Goal: Task Accomplishment & Management: Manage account settings

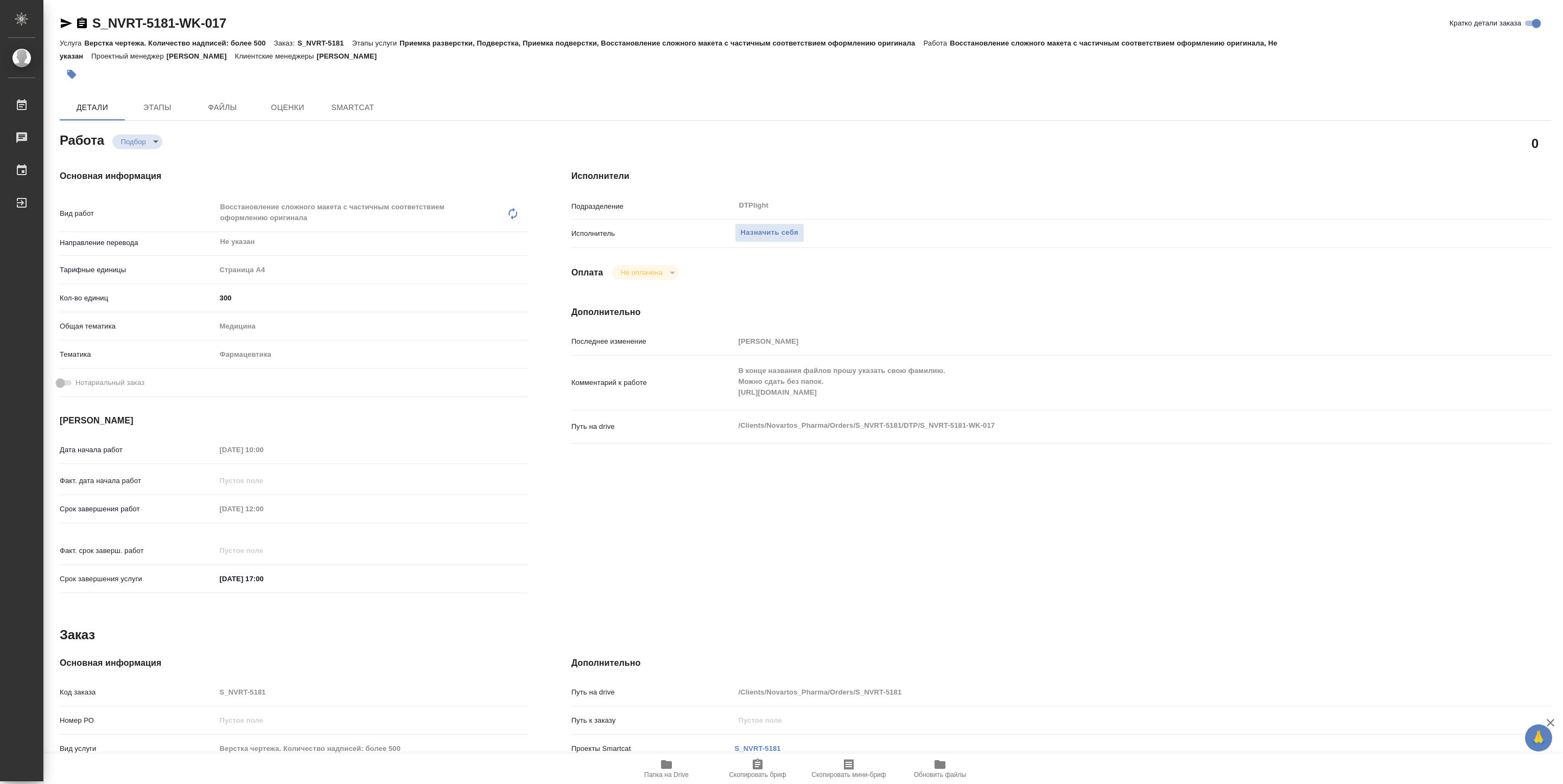
type textarea "x"
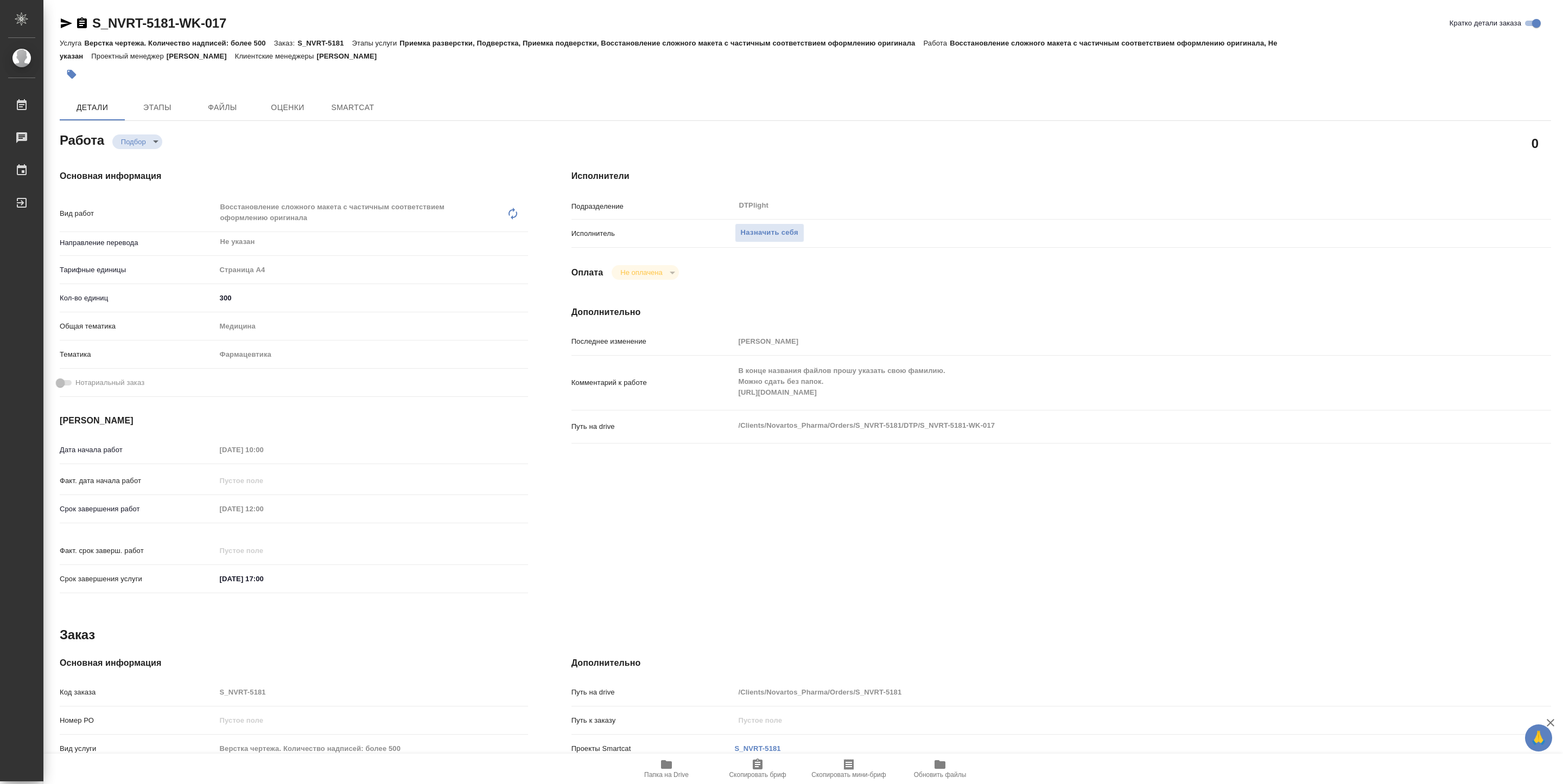
type textarea "x"
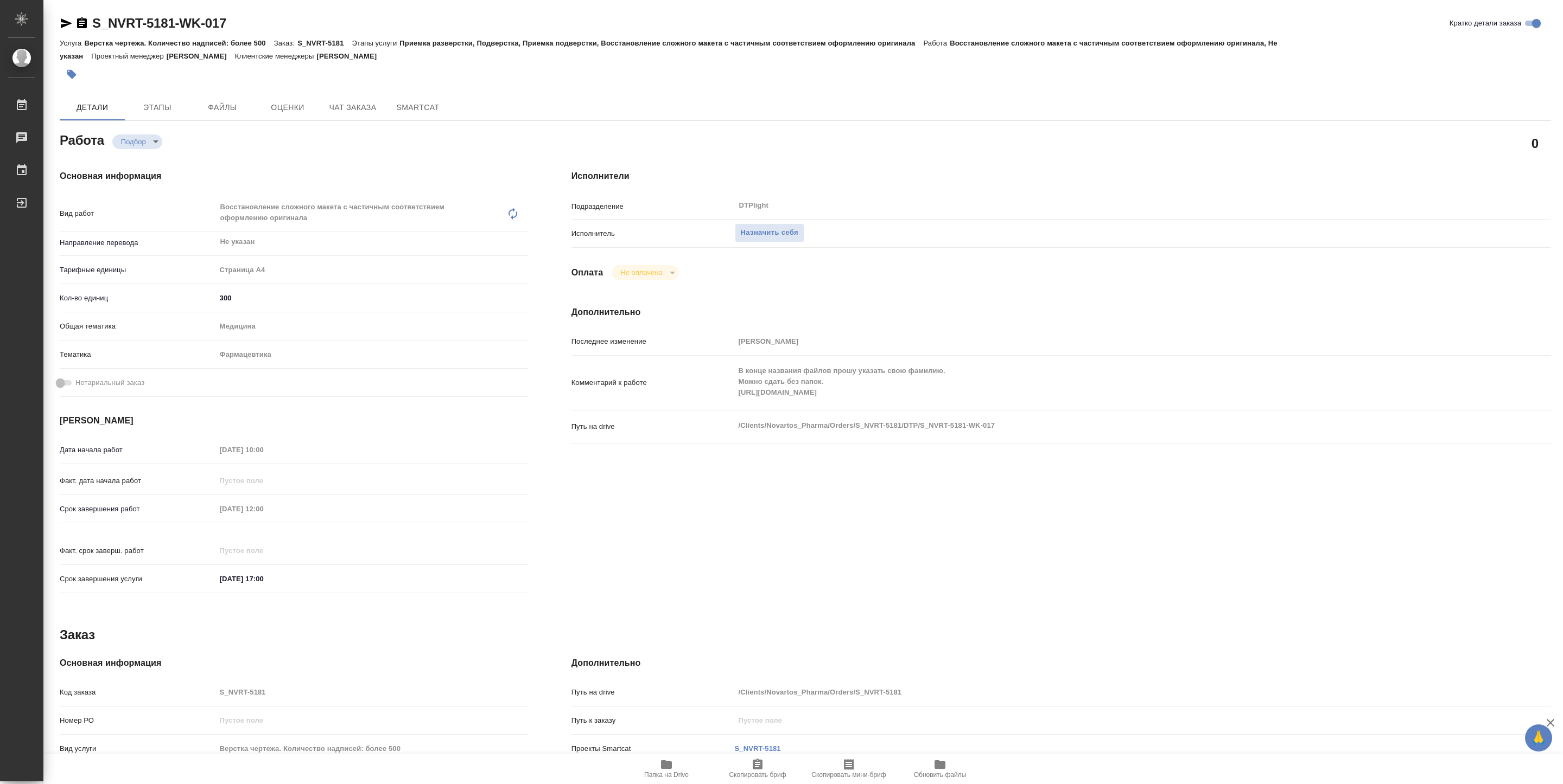
type textarea "x"
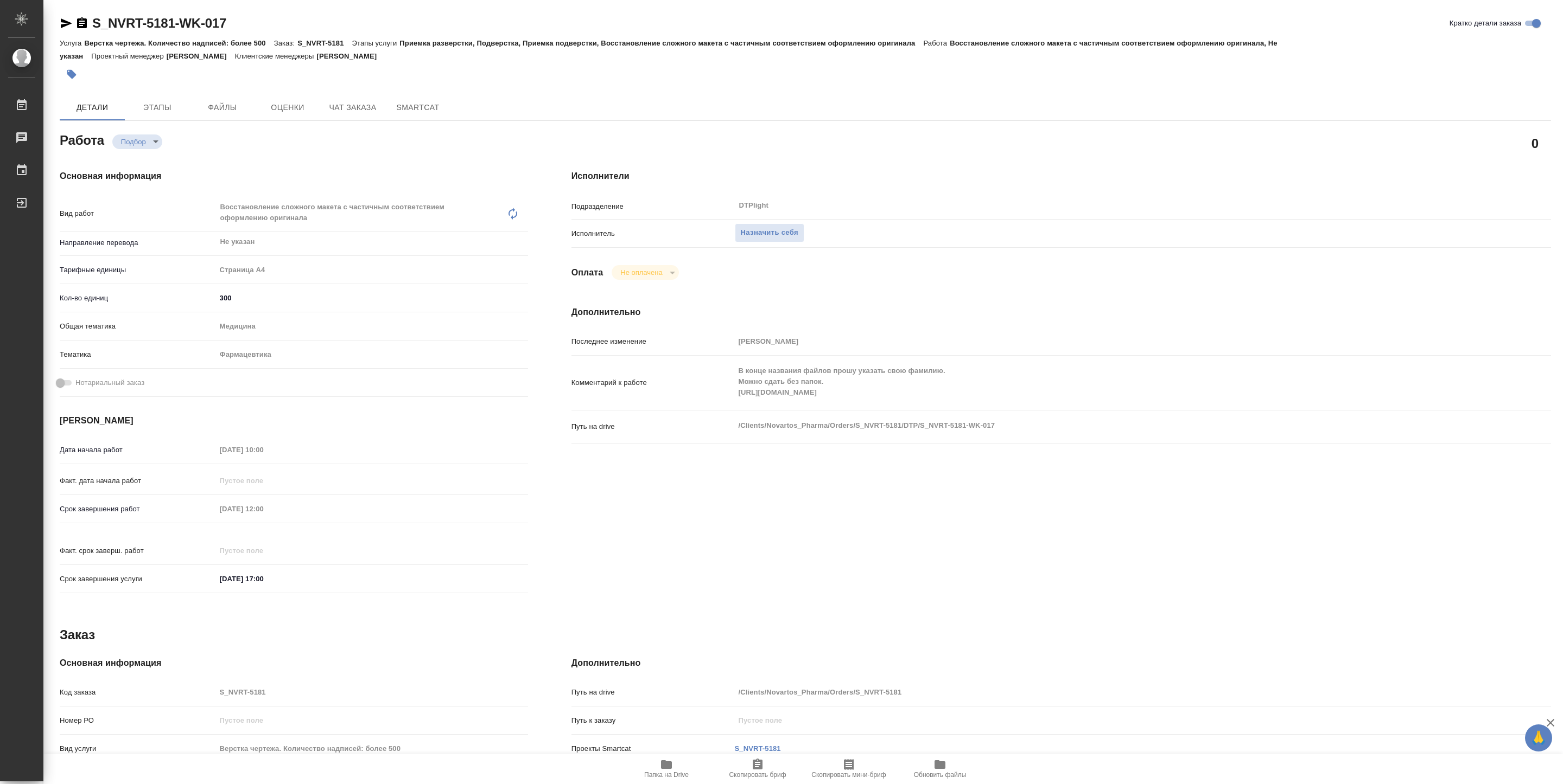
type textarea "x"
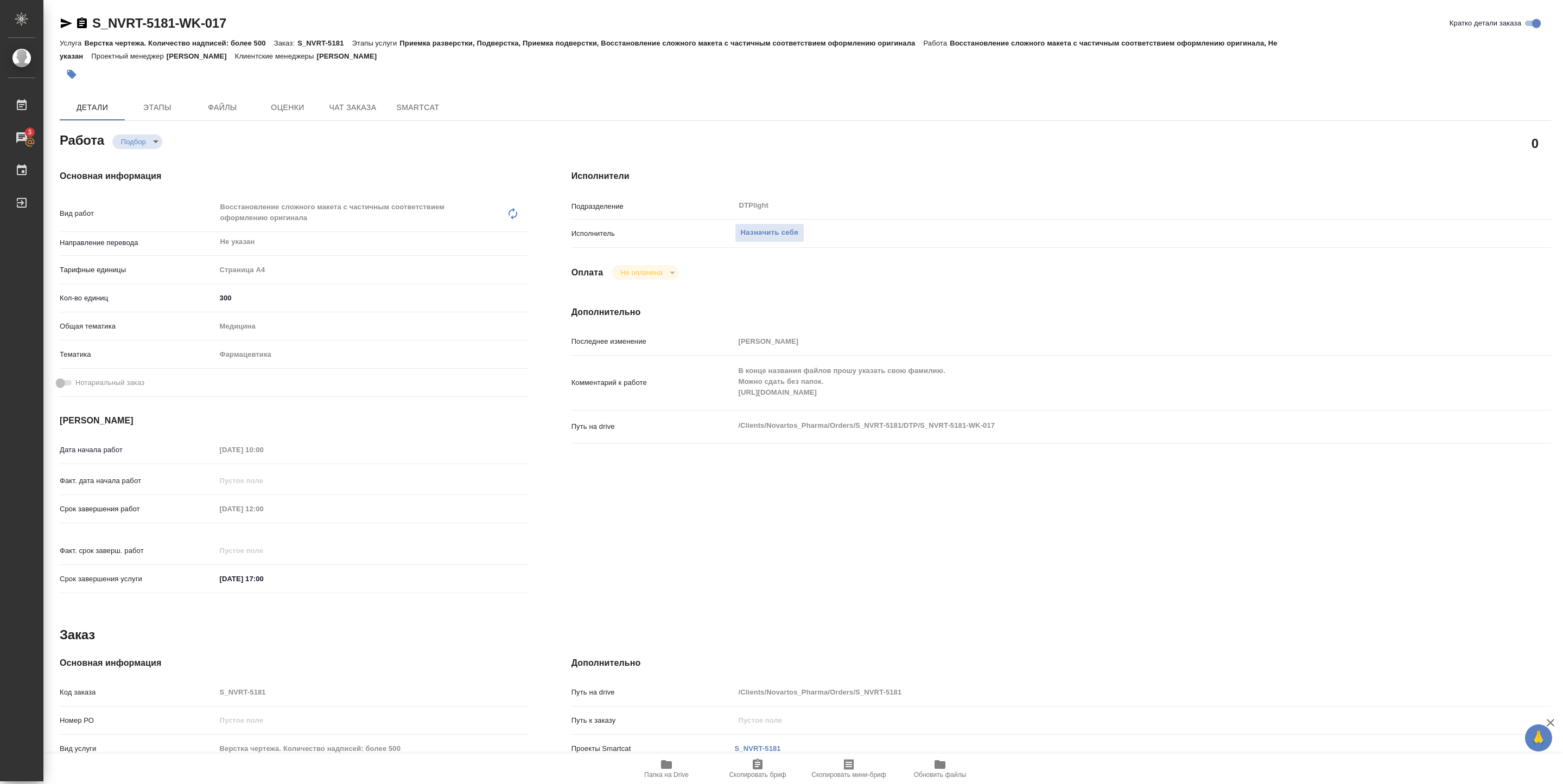
click at [674, 772] on span "Папка на Drive" at bounding box center [666, 775] width 45 height 8
type textarea "x"
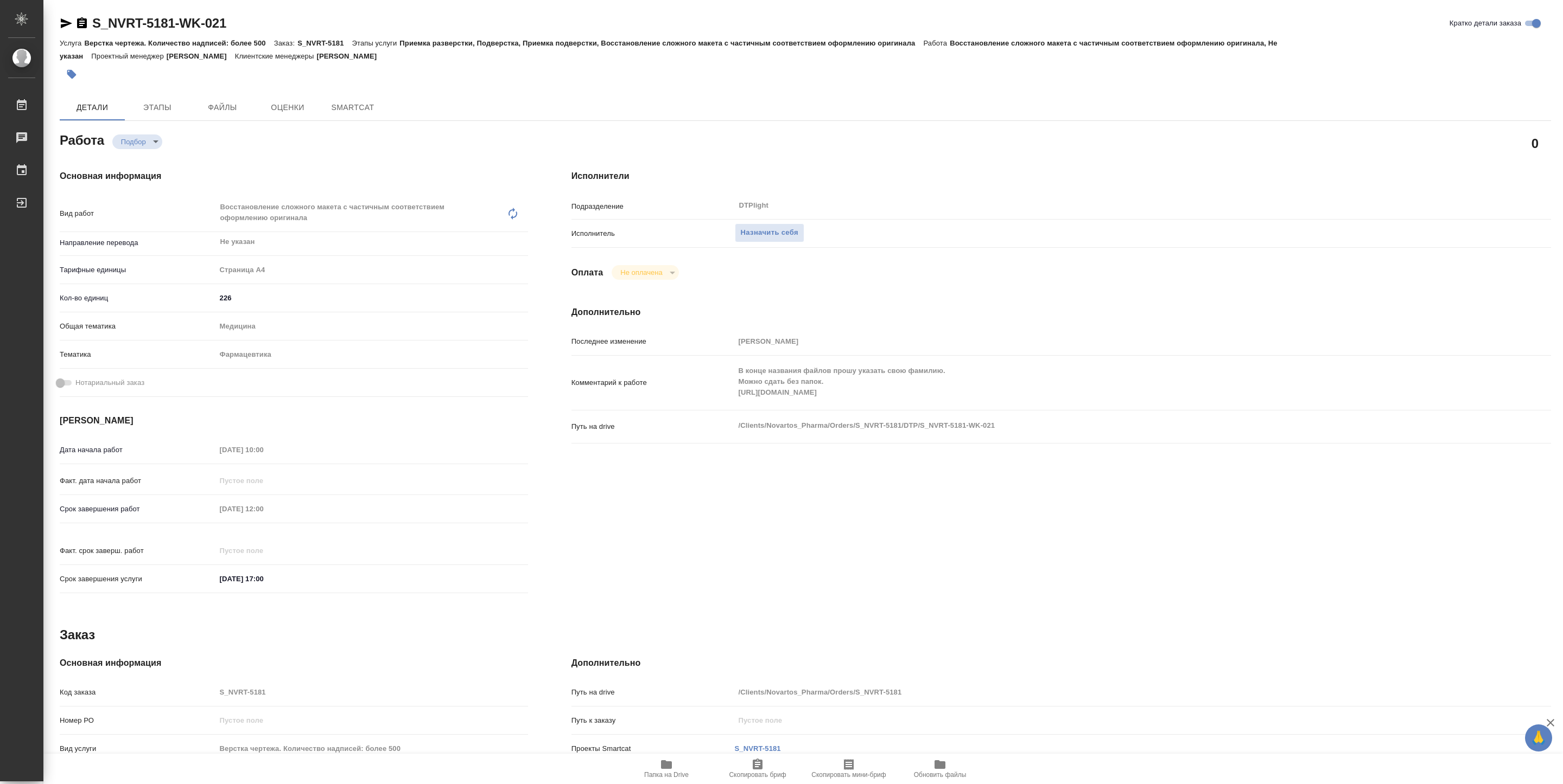
type textarea "x"
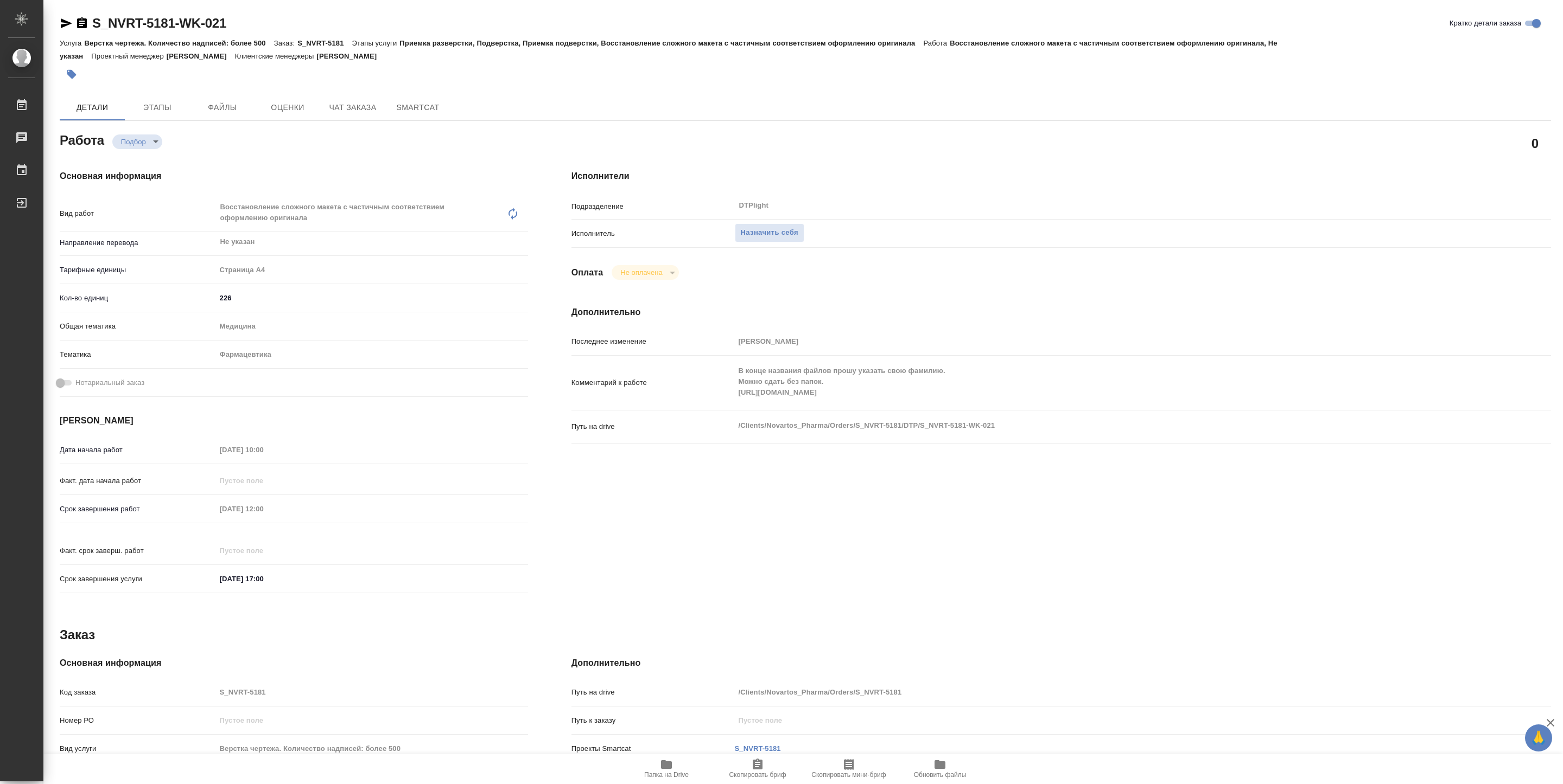
type textarea "x"
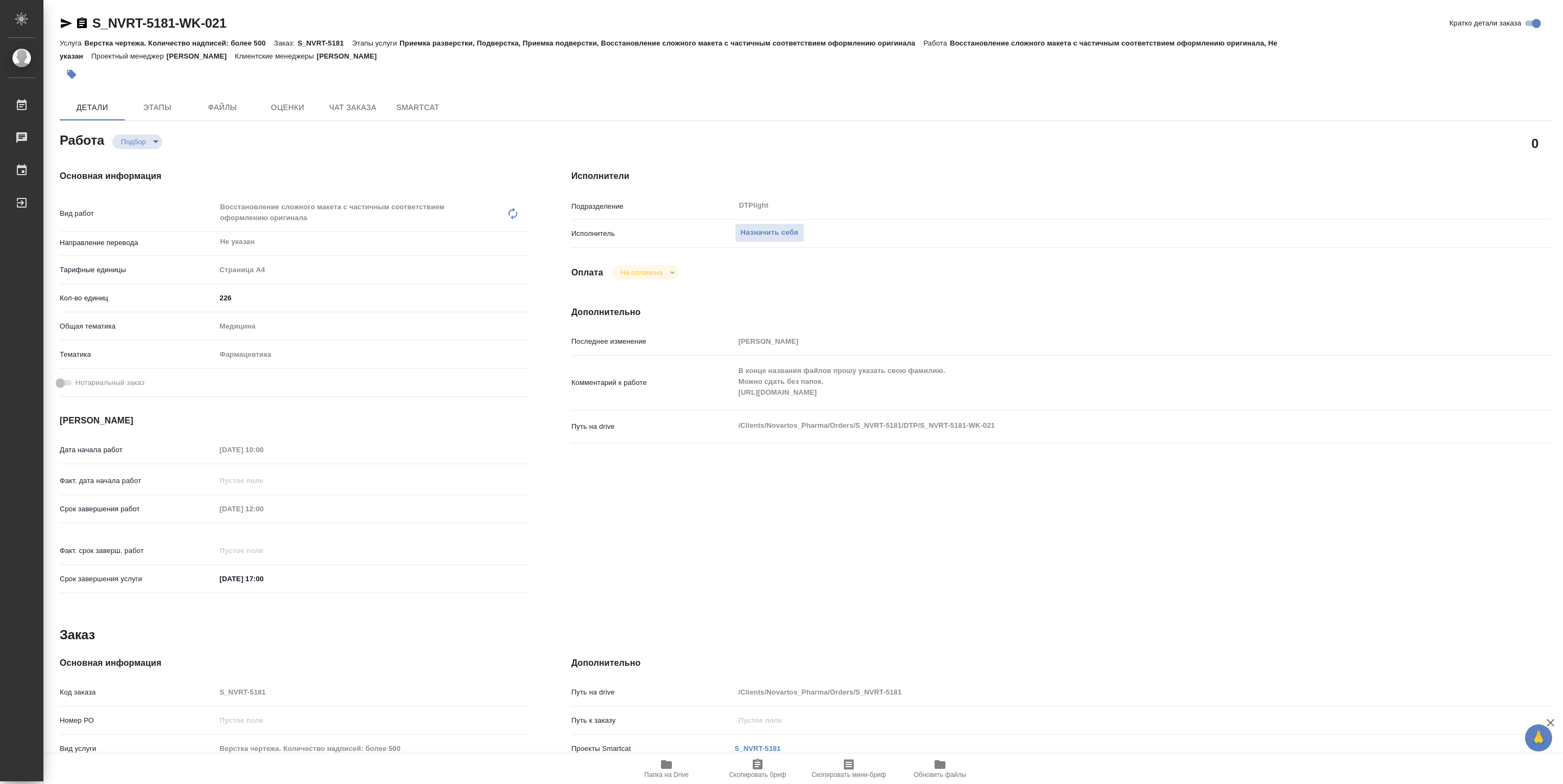
type textarea "x"
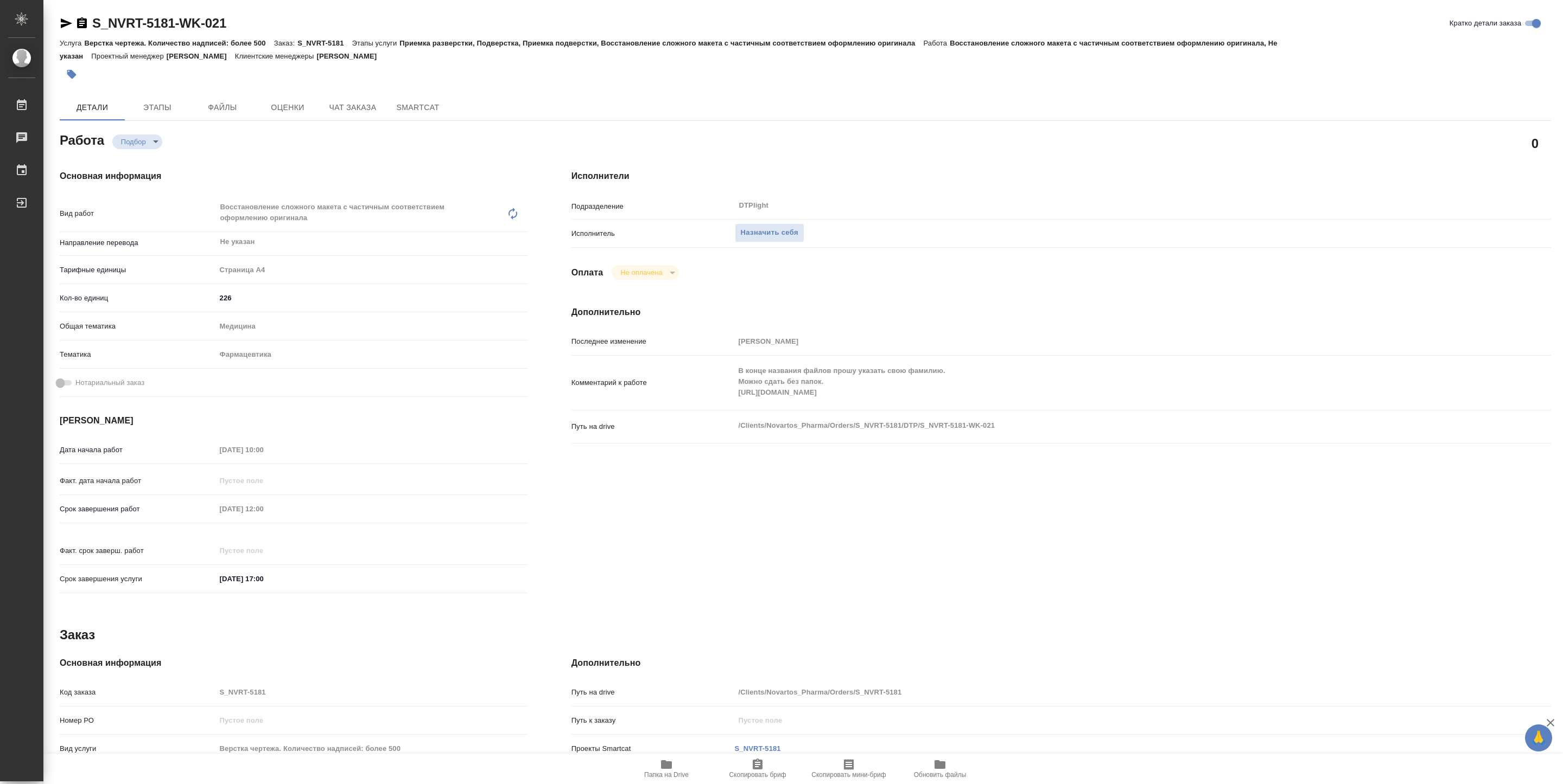
type textarea "x"
click at [679, 765] on span "Папка на Drive" at bounding box center [666, 768] width 78 height 20
click at [885, 400] on div "Комментарий к работе В конце названия файлов прошу указать свою фамилию. Можно …" at bounding box center [1061, 383] width 980 height 46
click at [668, 775] on span "Папка на Drive" at bounding box center [666, 775] width 45 height 8
click at [785, 236] on span "Назначить себя" at bounding box center [769, 233] width 58 height 12
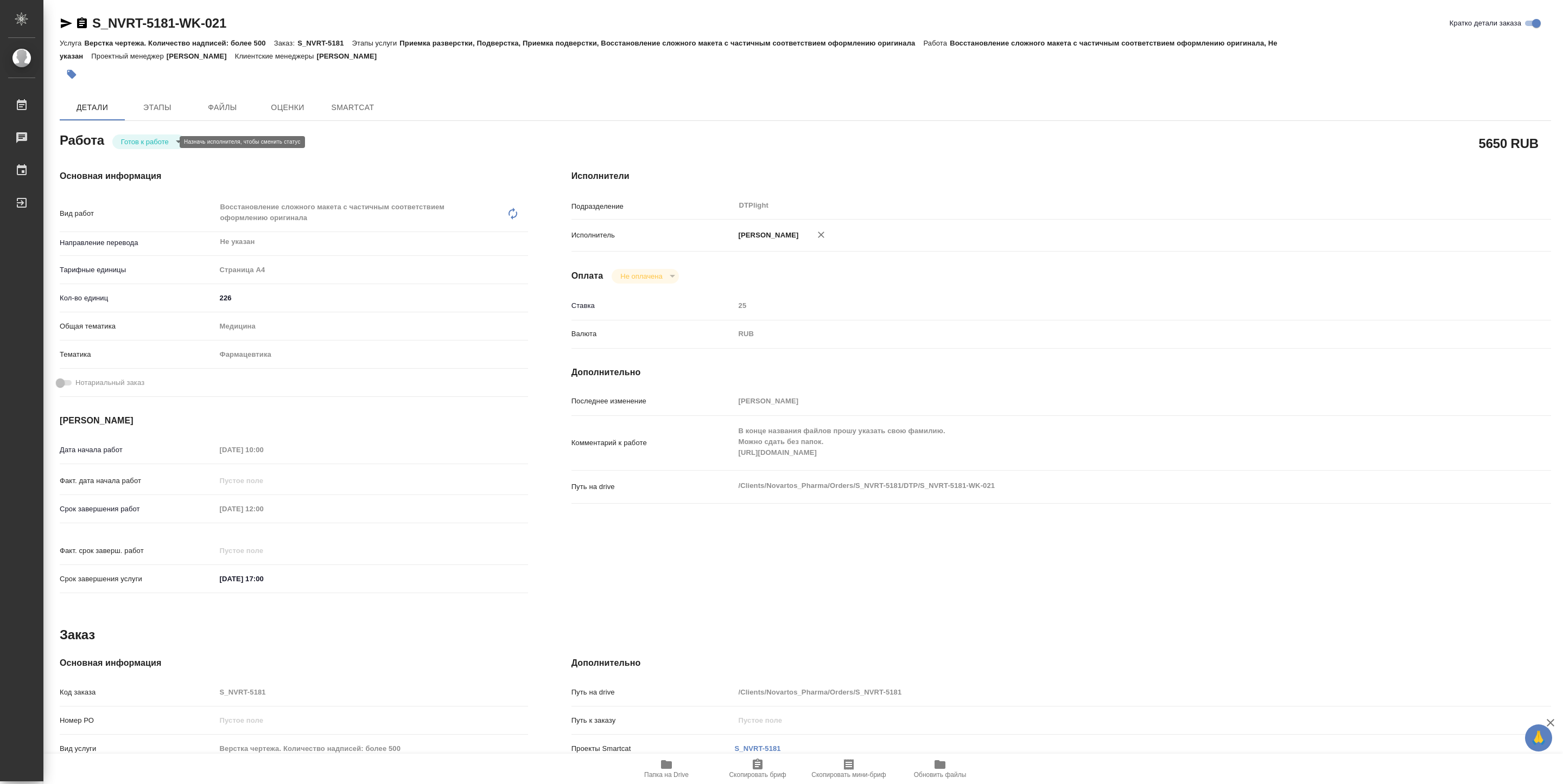
type textarea "x"
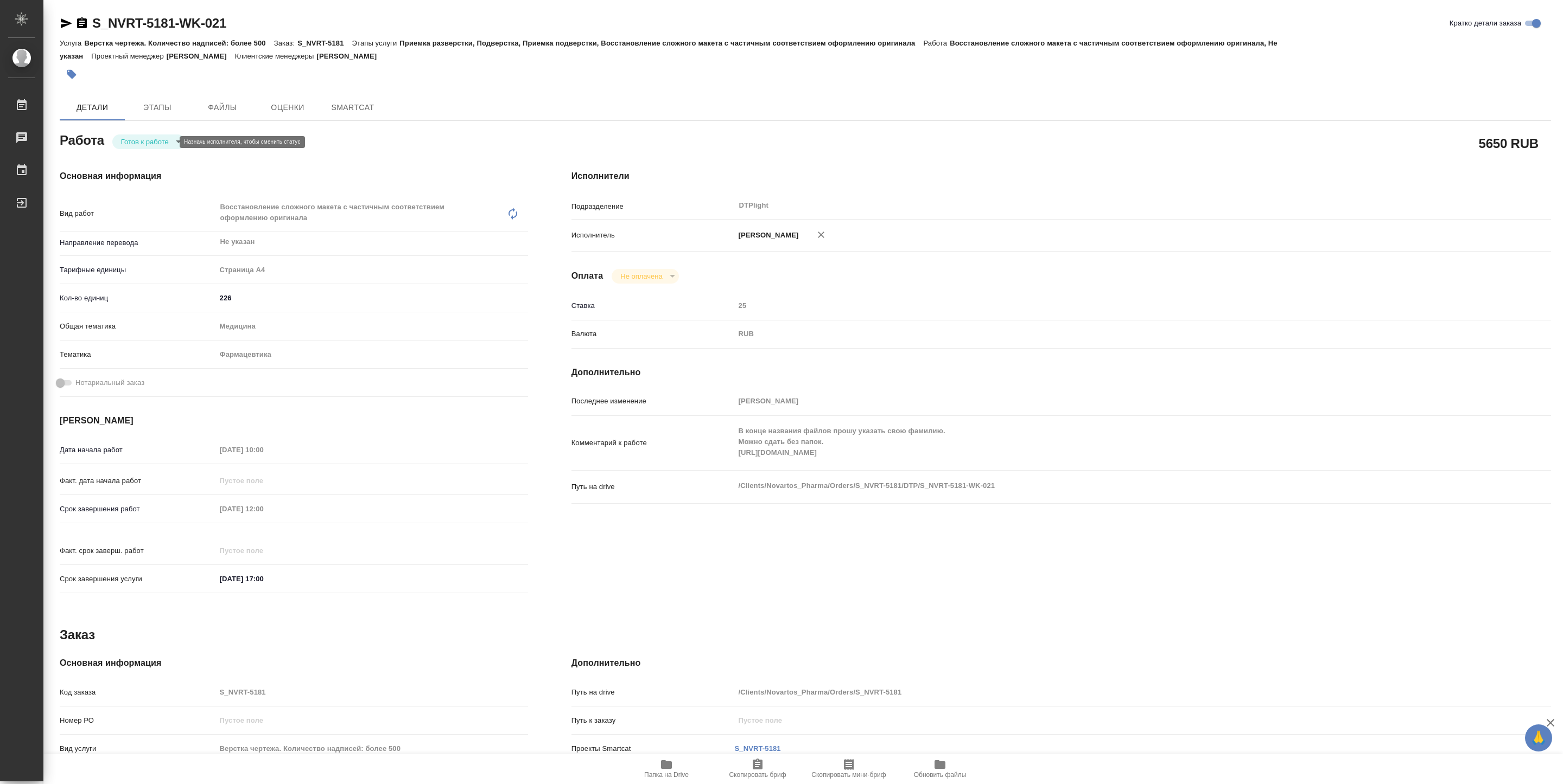
click at [158, 140] on body "🙏 .cls-1 fill:#fff; AWATERA Pankina Anna Работы Чаты График Выйти S_NVRT-5181-W…" at bounding box center [781, 392] width 1563 height 784
type textarea "x"
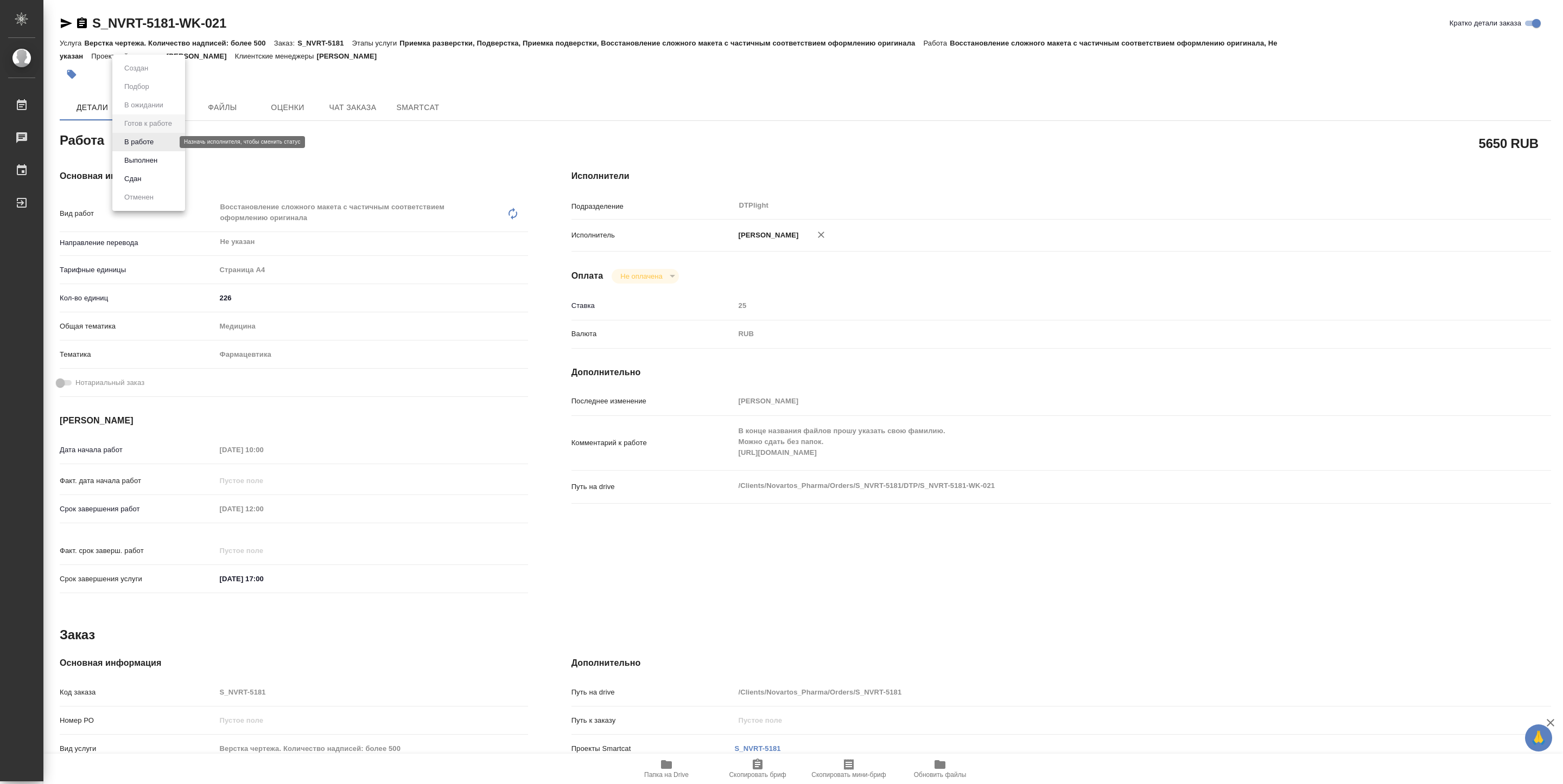
type textarea "x"
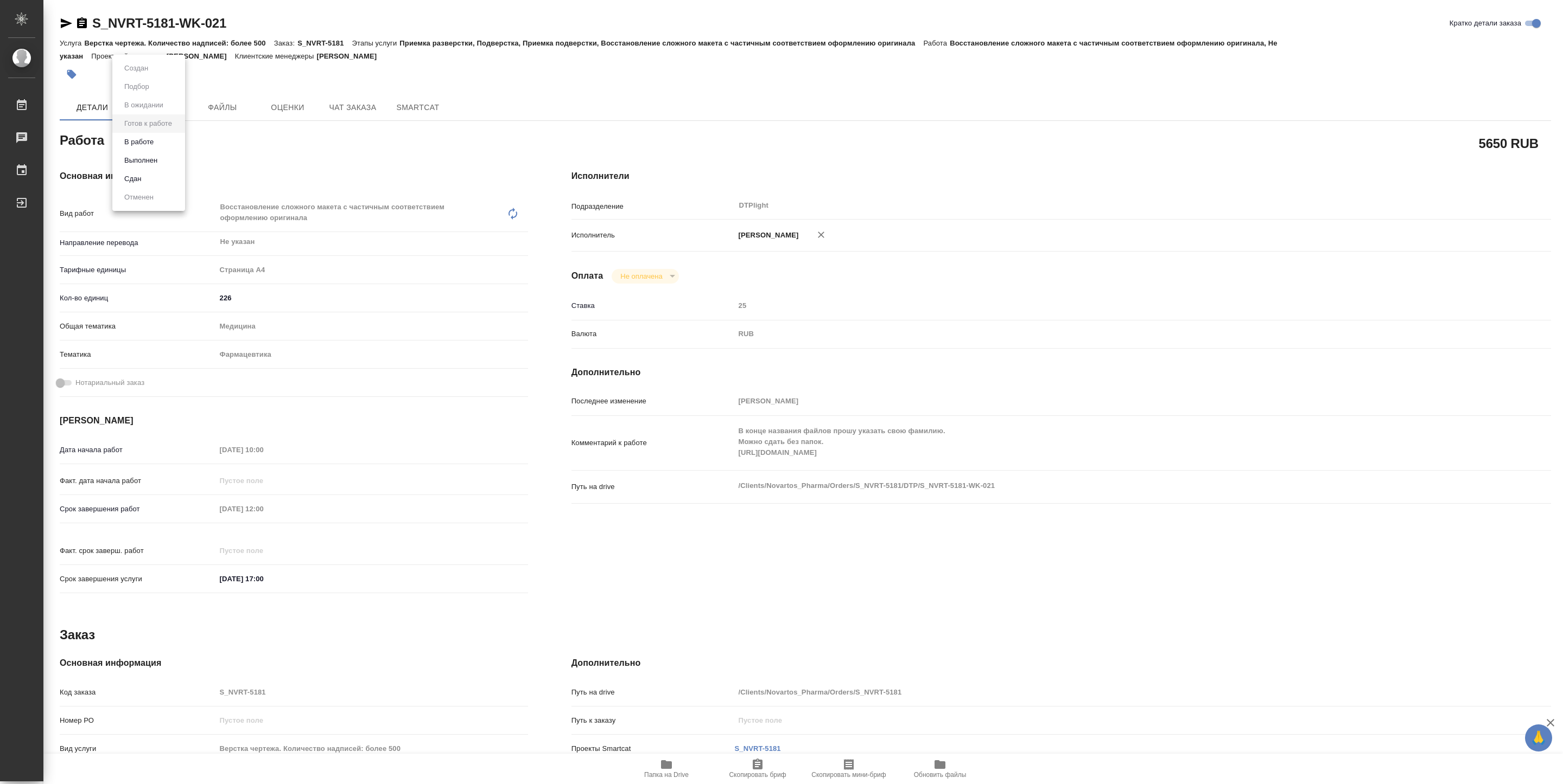
type textarea "x"
click at [156, 139] on button "В работе" at bounding box center [139, 142] width 36 height 12
type textarea "x"
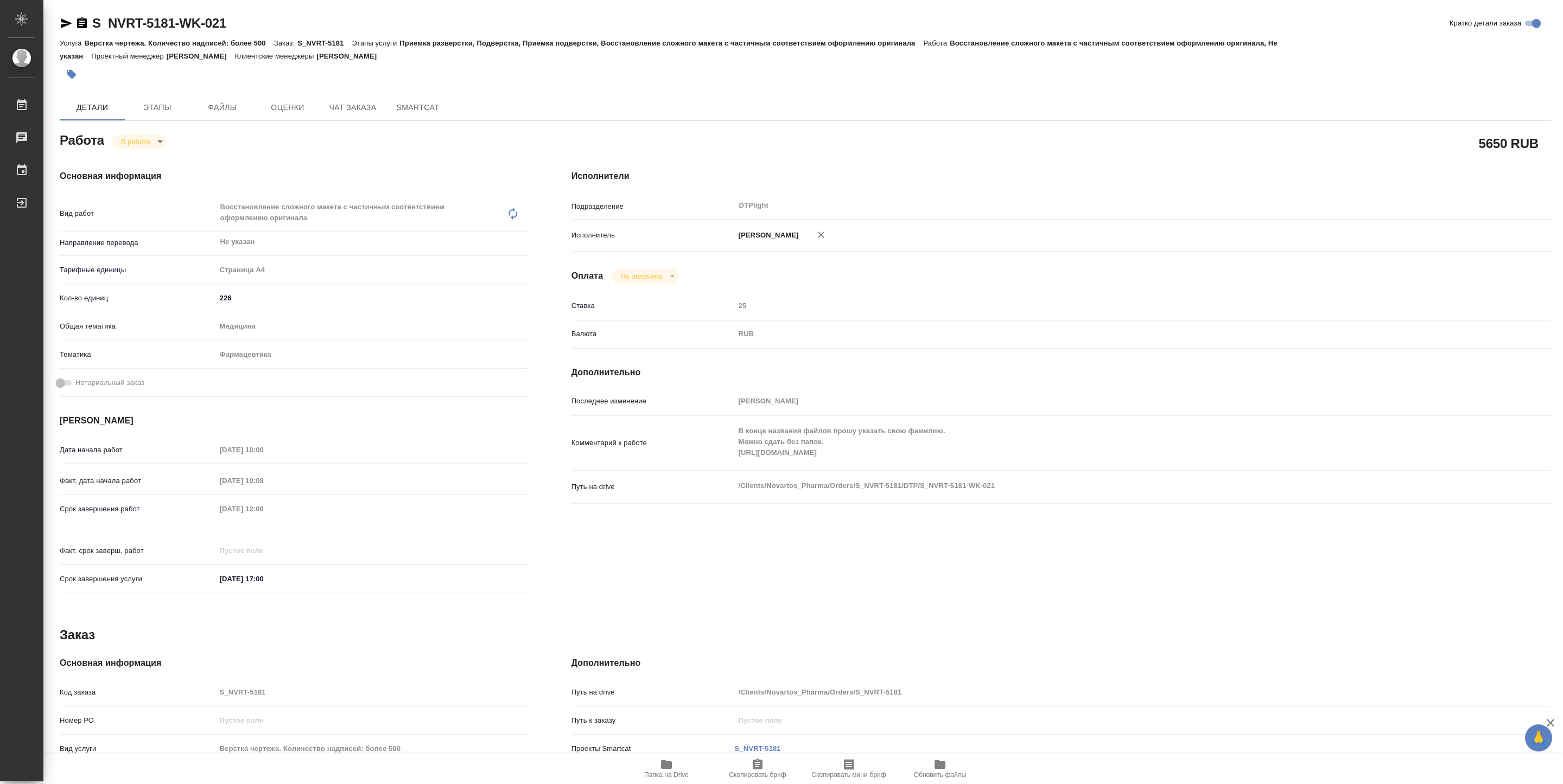
type textarea "x"
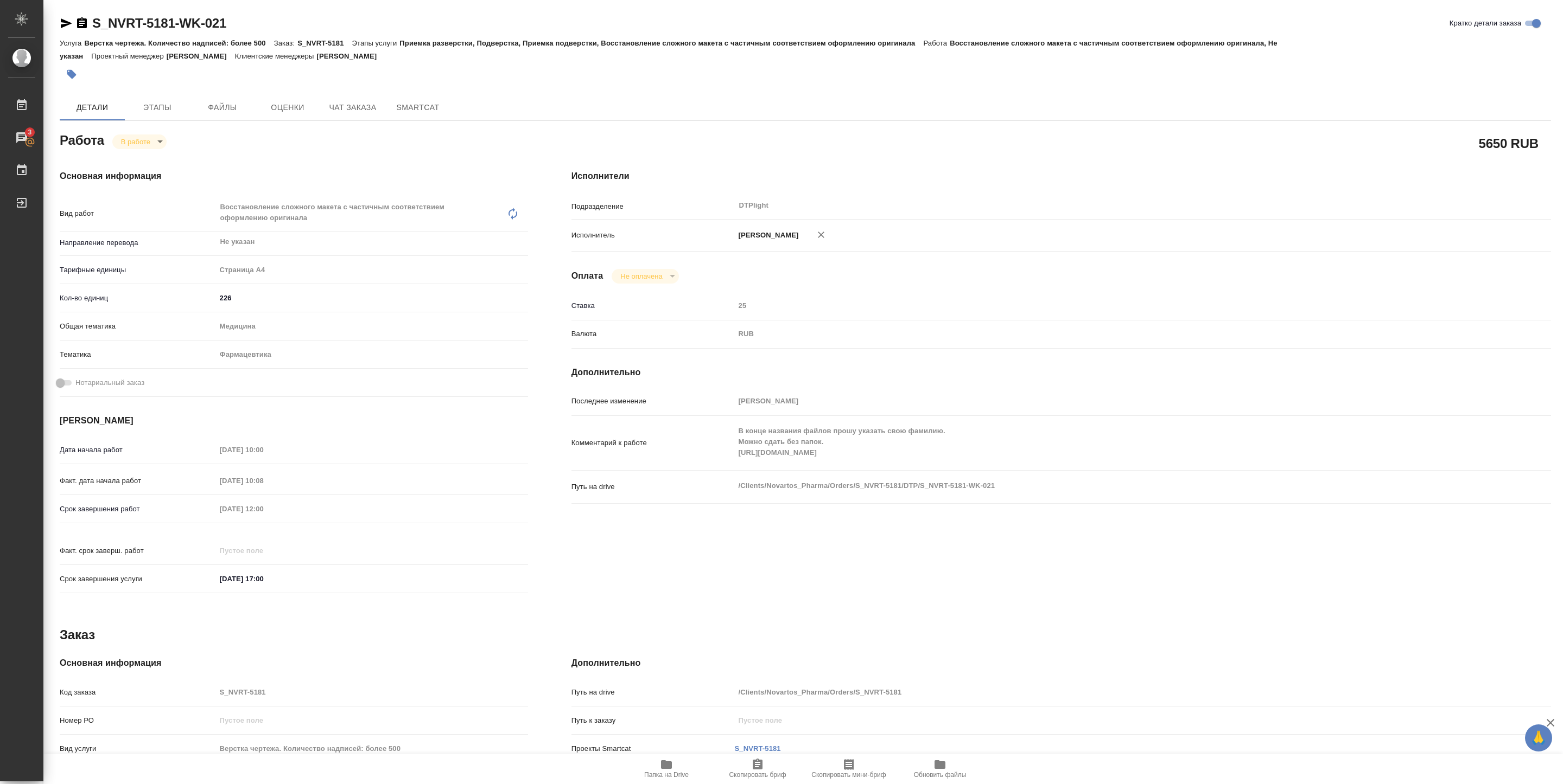
type textarea "x"
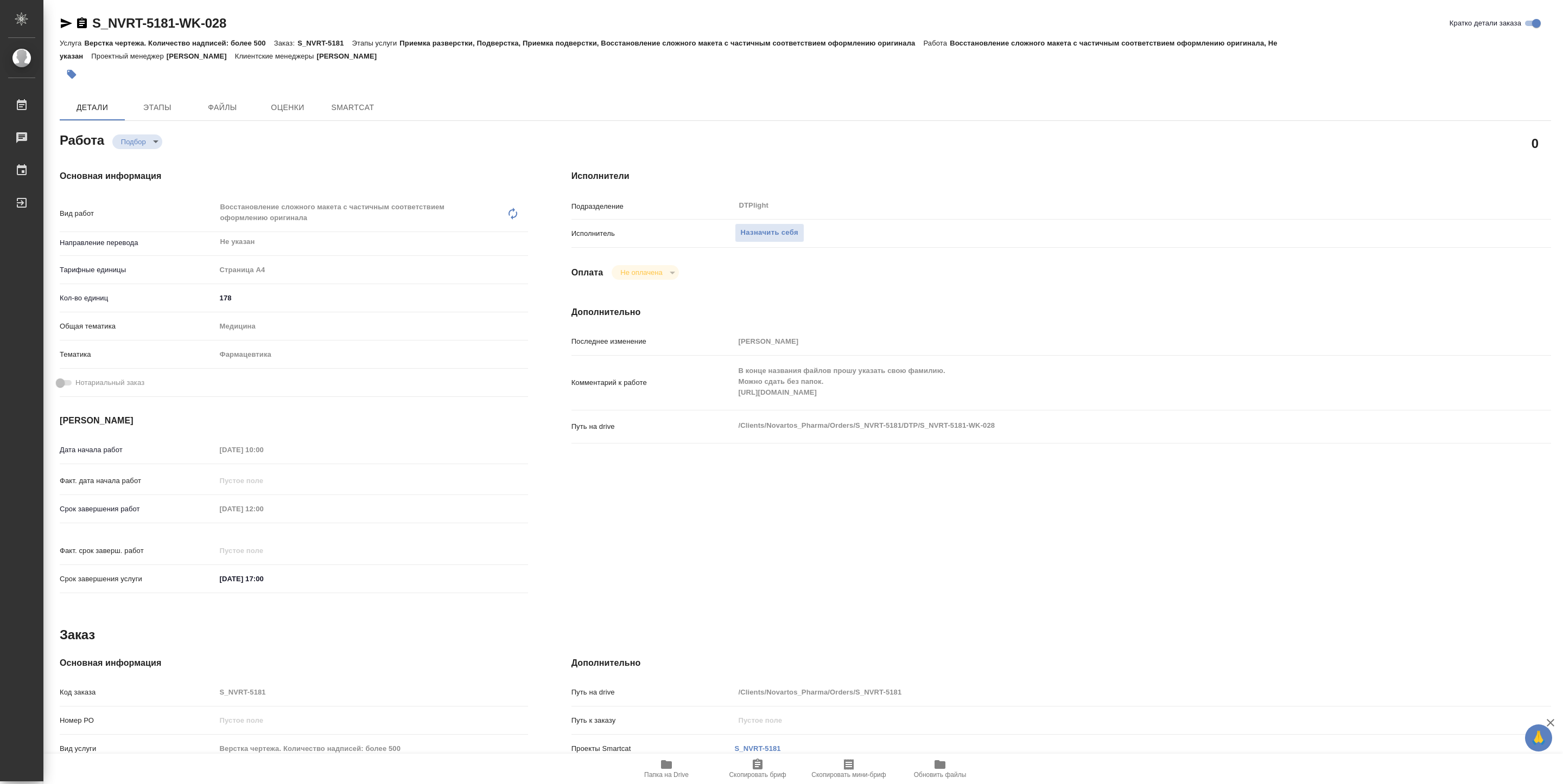
type textarea "x"
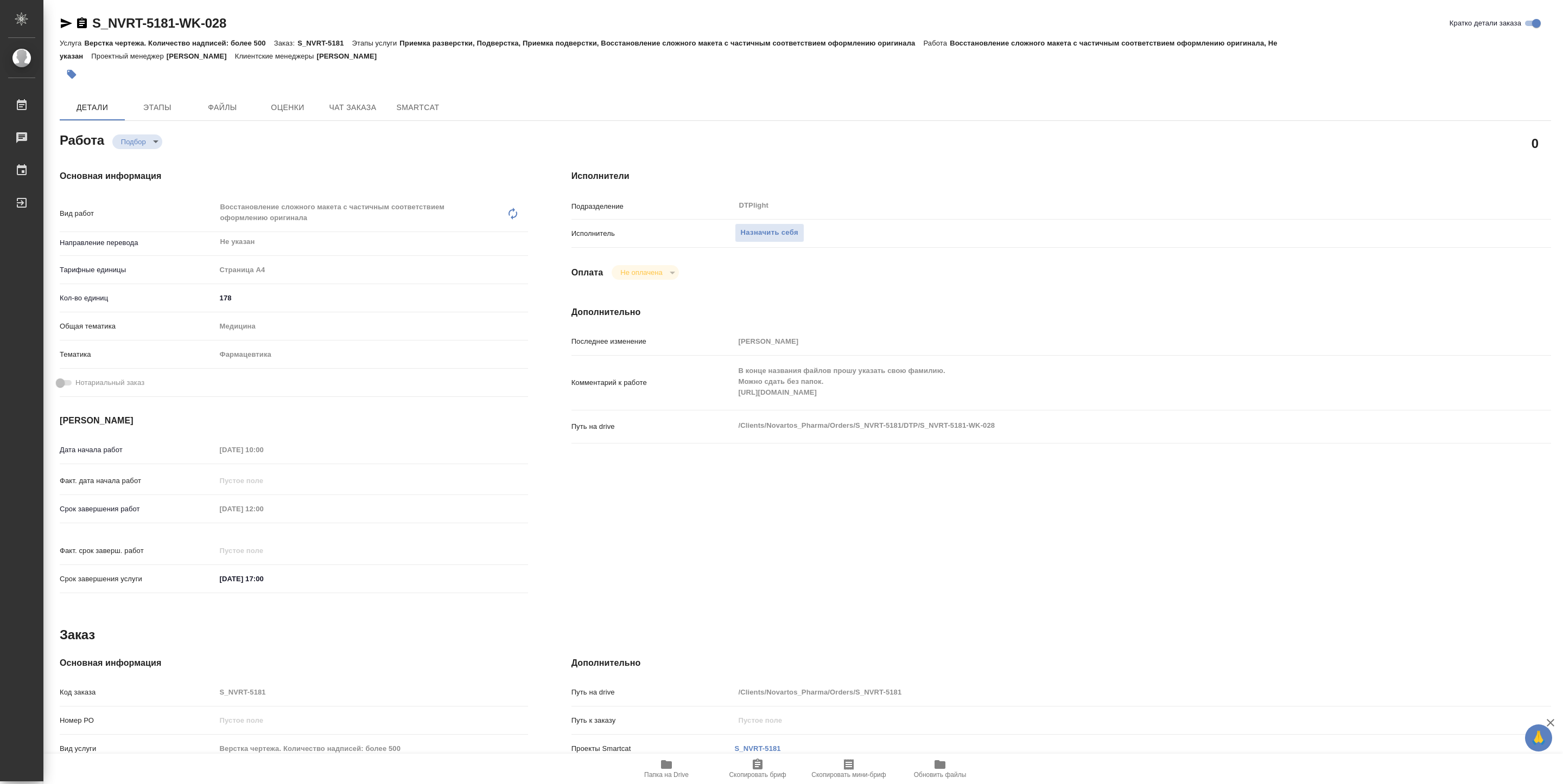
type textarea "x"
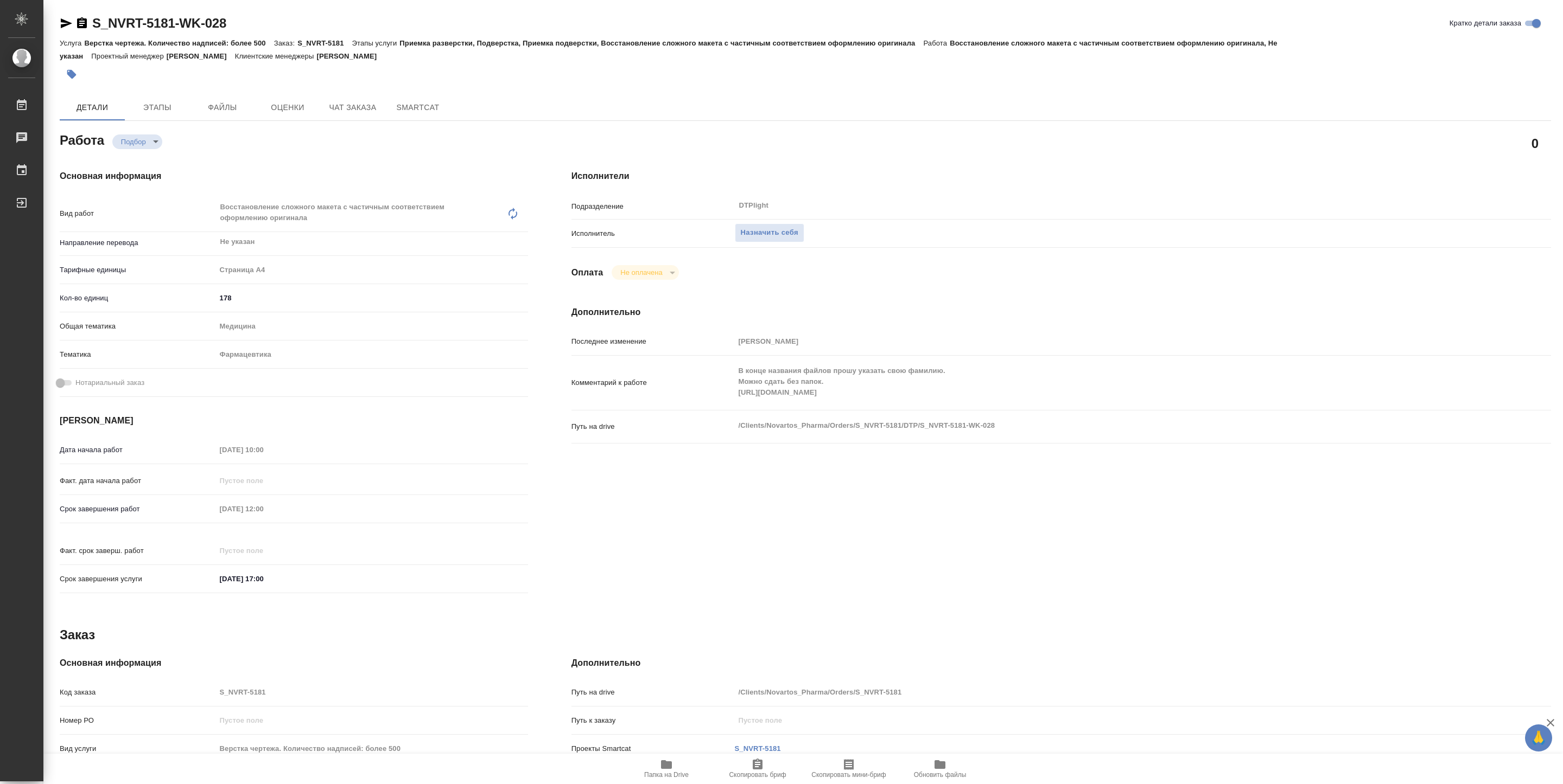
type textarea "x"
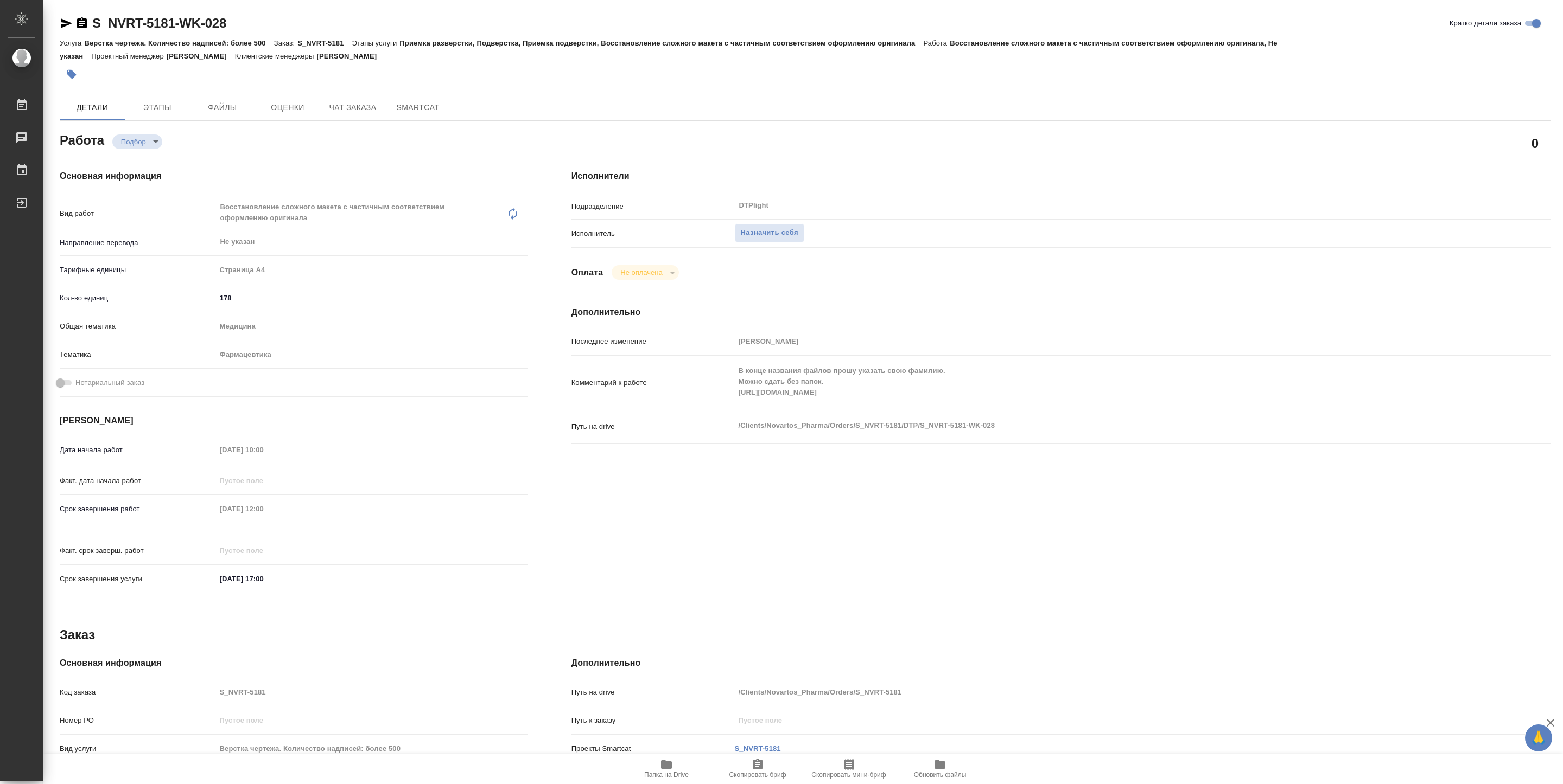
type textarea "x"
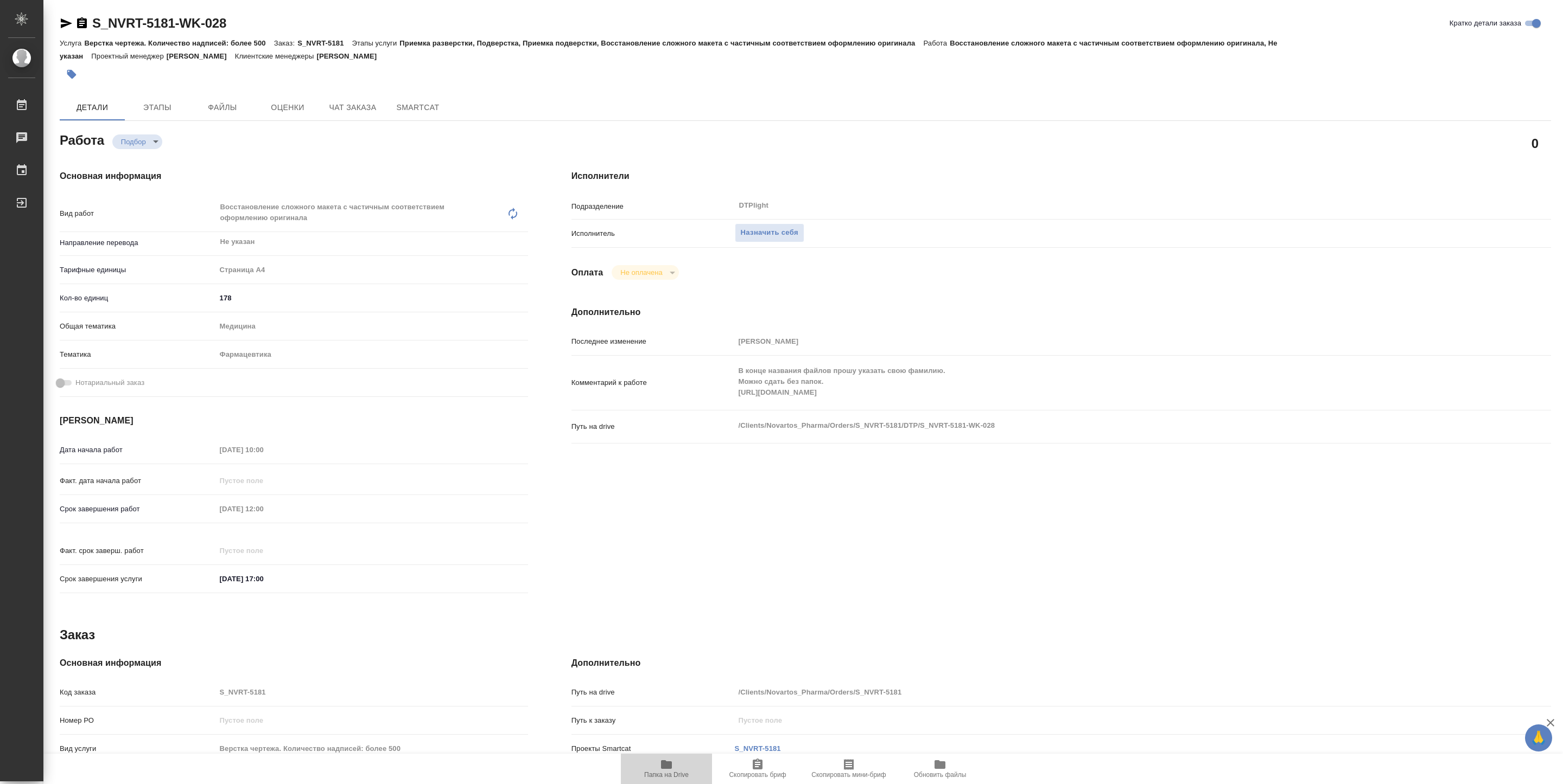
click at [665, 772] on span "Папка на Drive" at bounding box center [666, 775] width 45 height 8
type textarea "x"
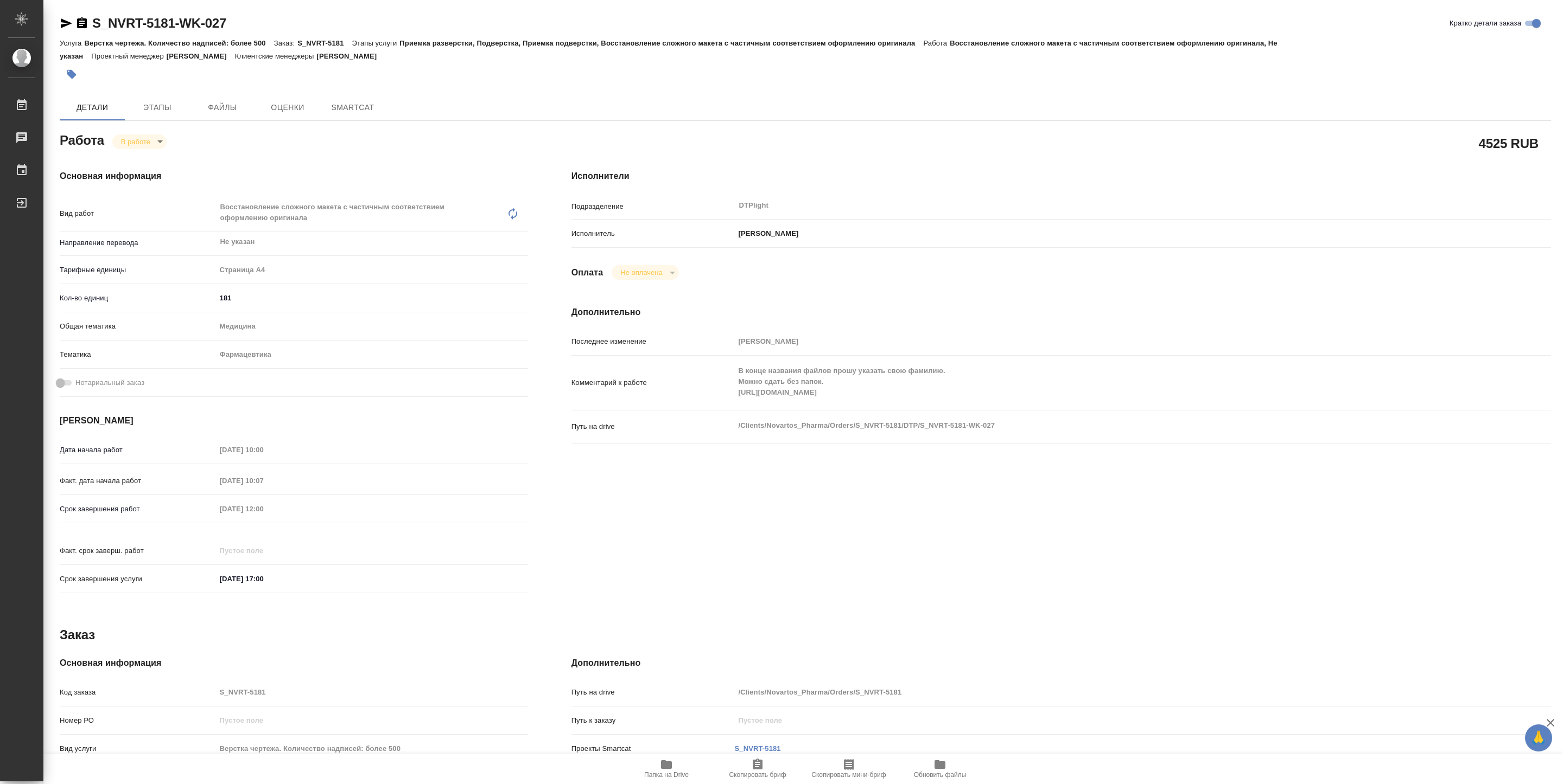
type textarea "x"
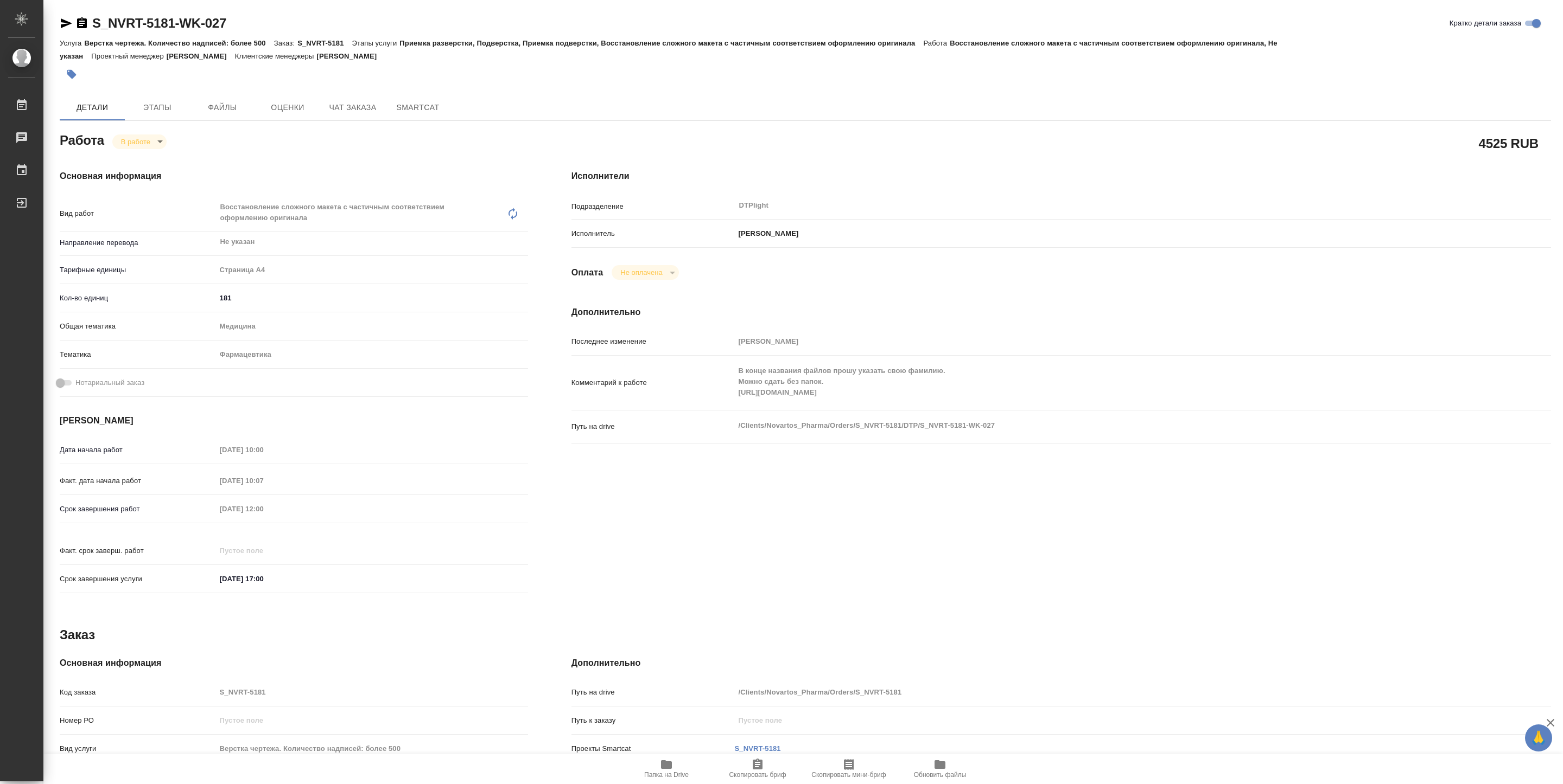
type textarea "x"
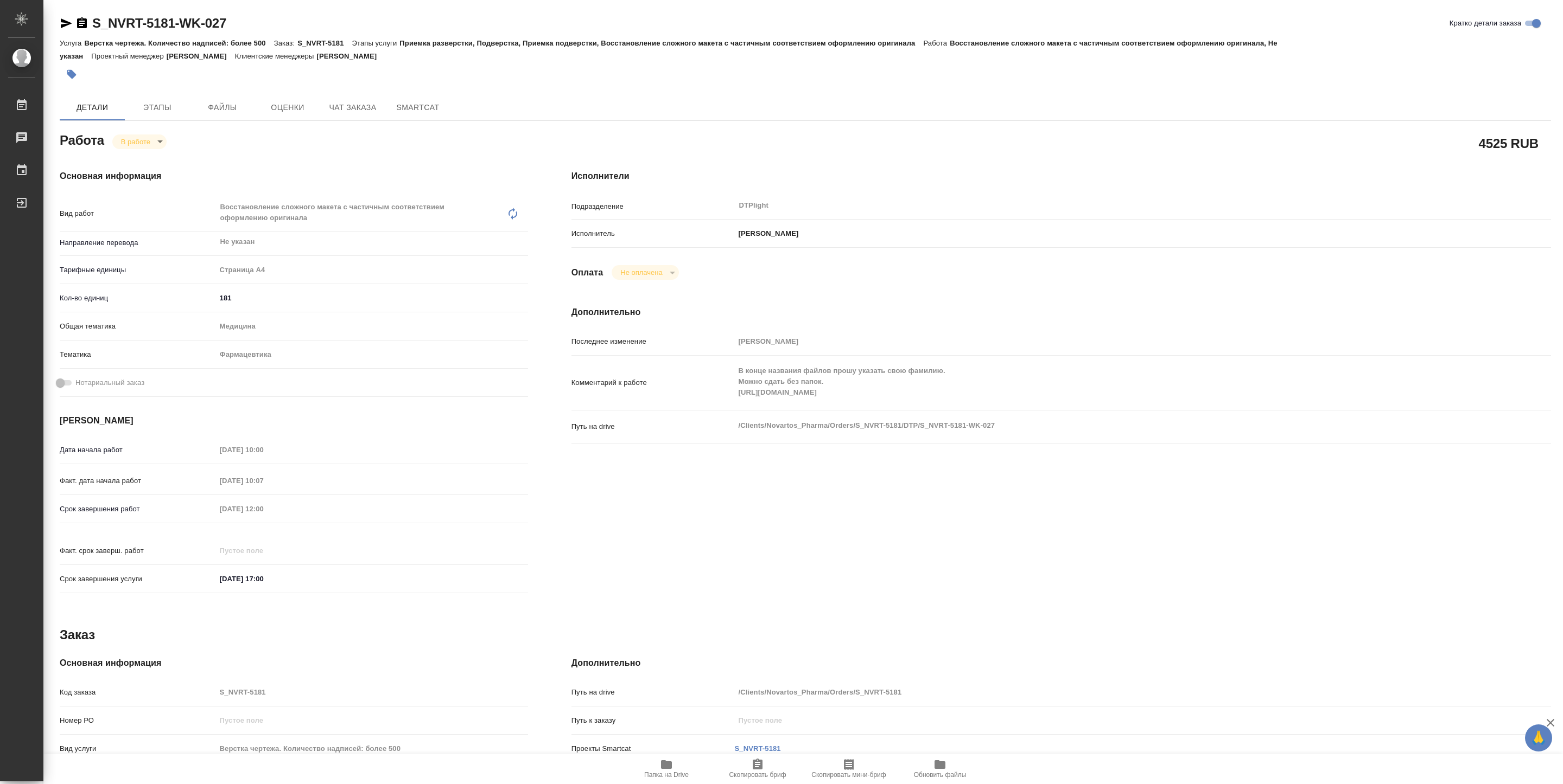
type textarea "x"
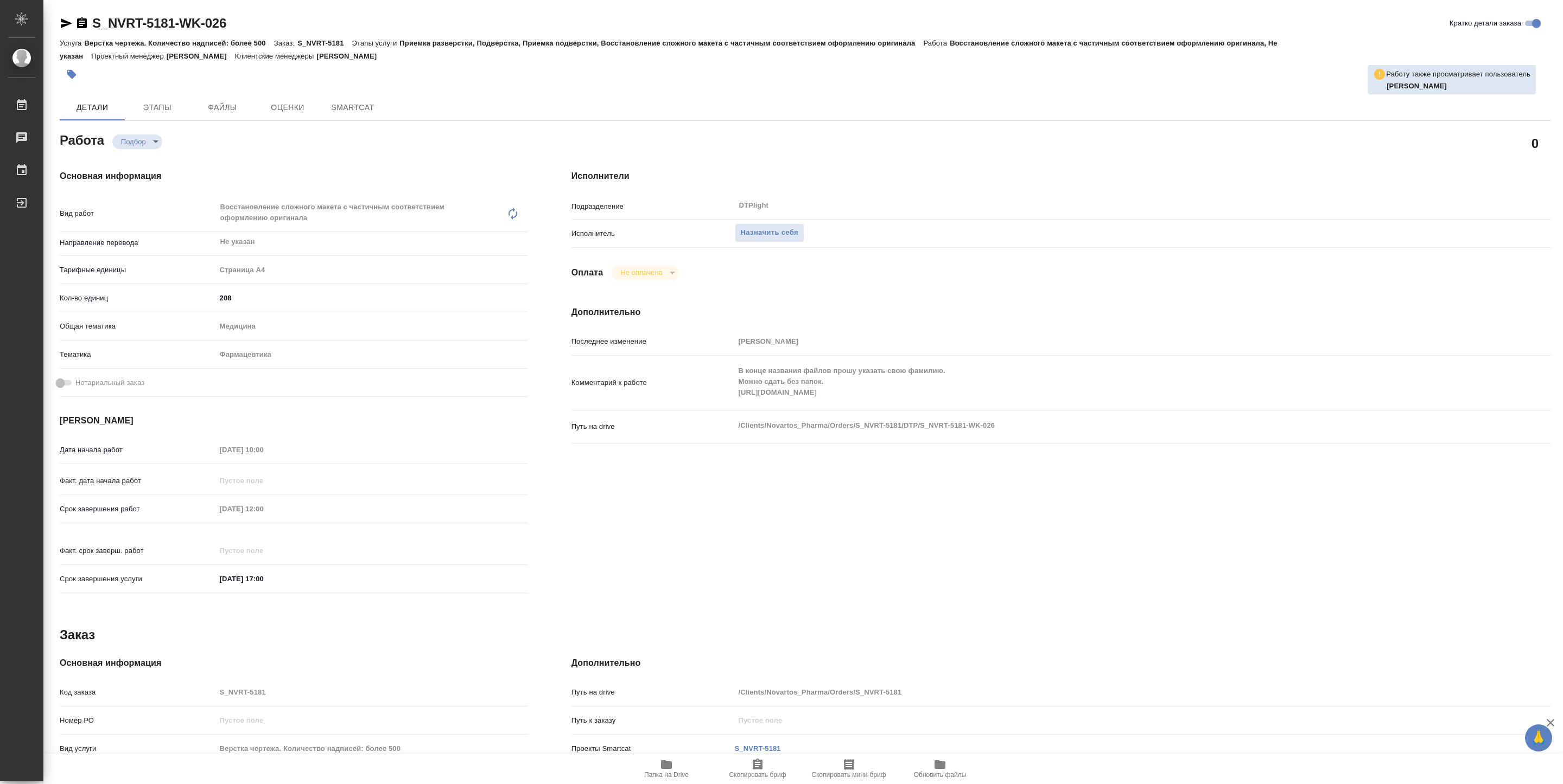
type textarea "x"
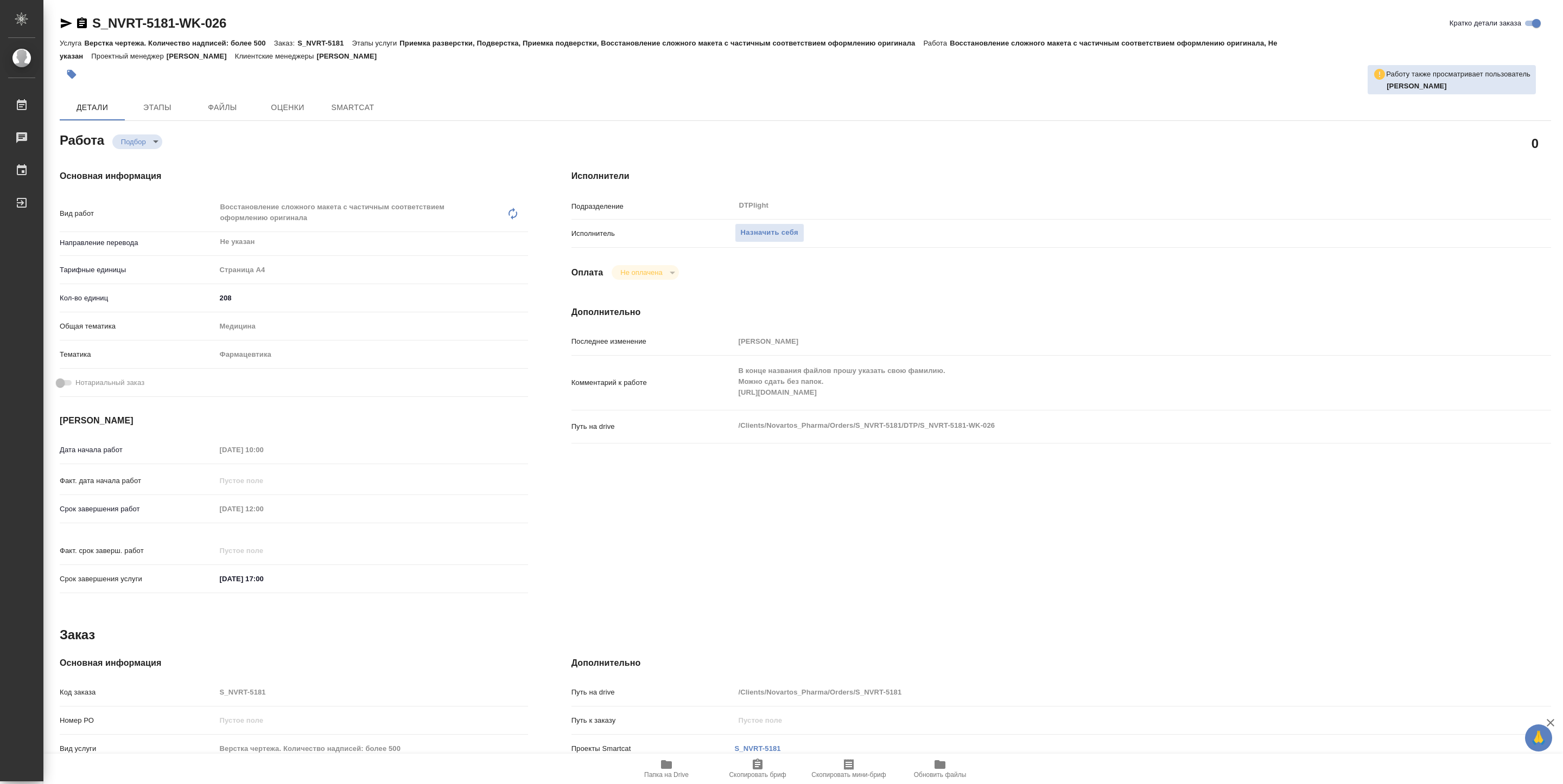
type textarea "x"
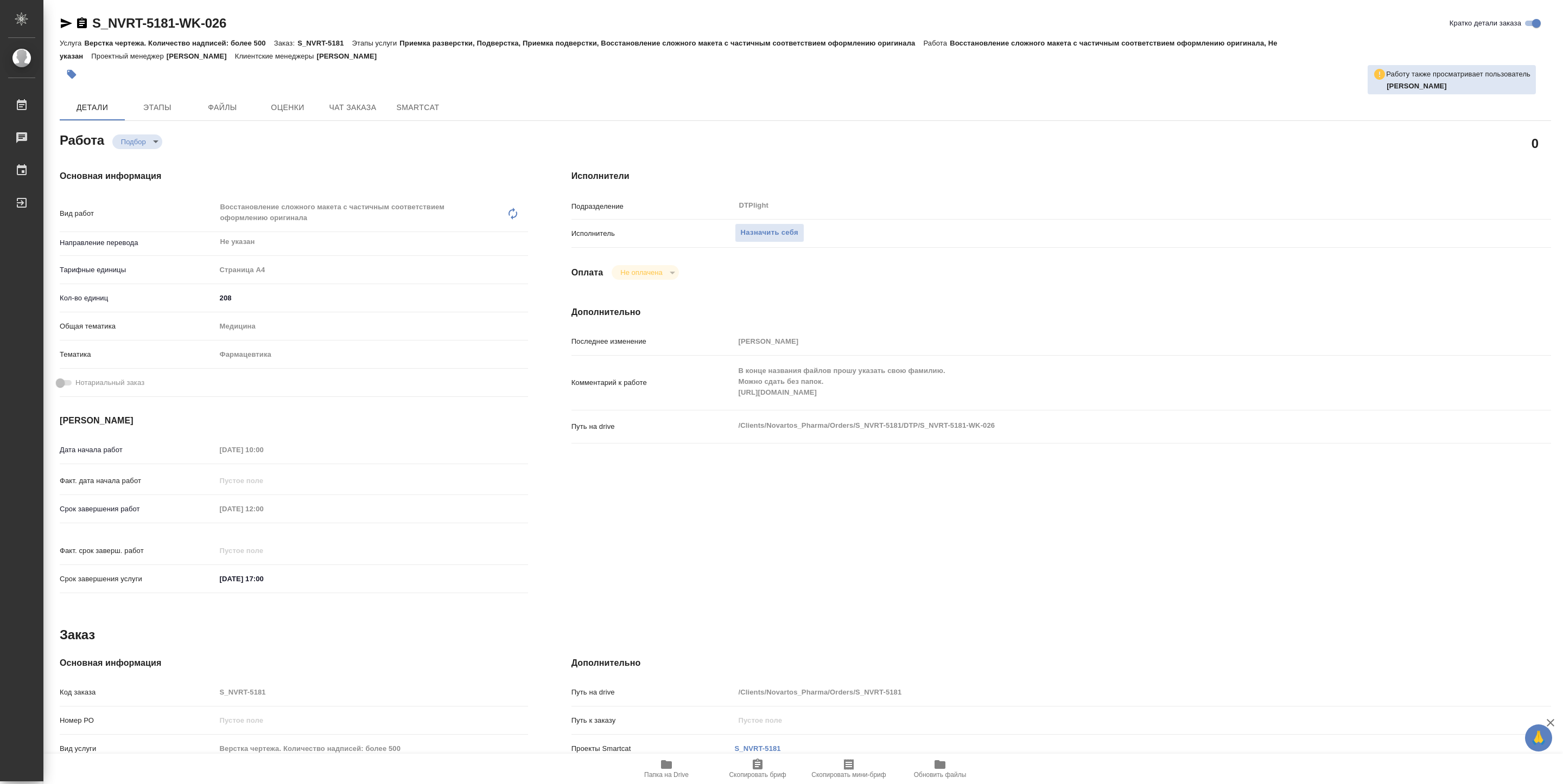
type textarea "x"
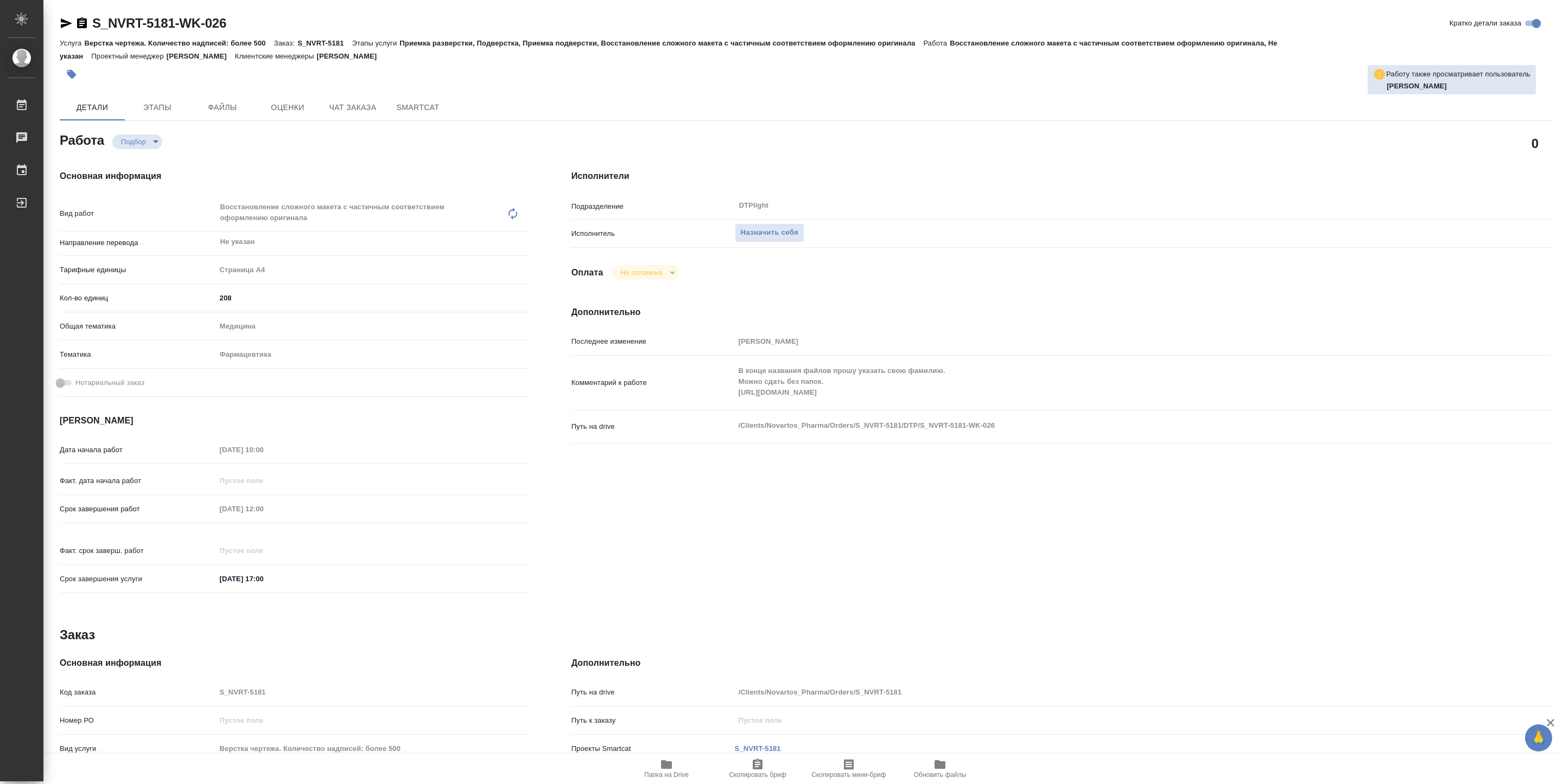
type textarea "x"
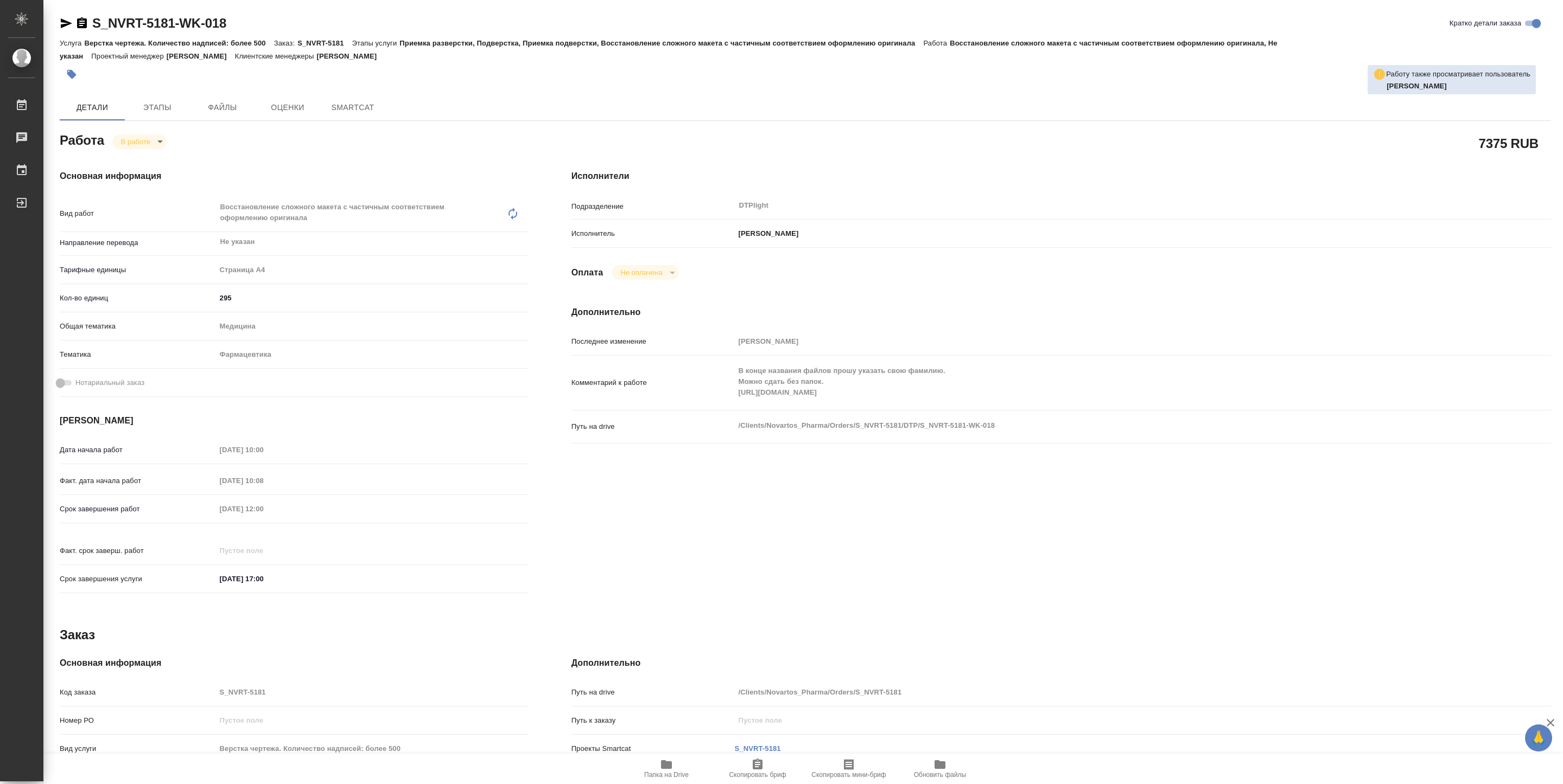
type textarea "x"
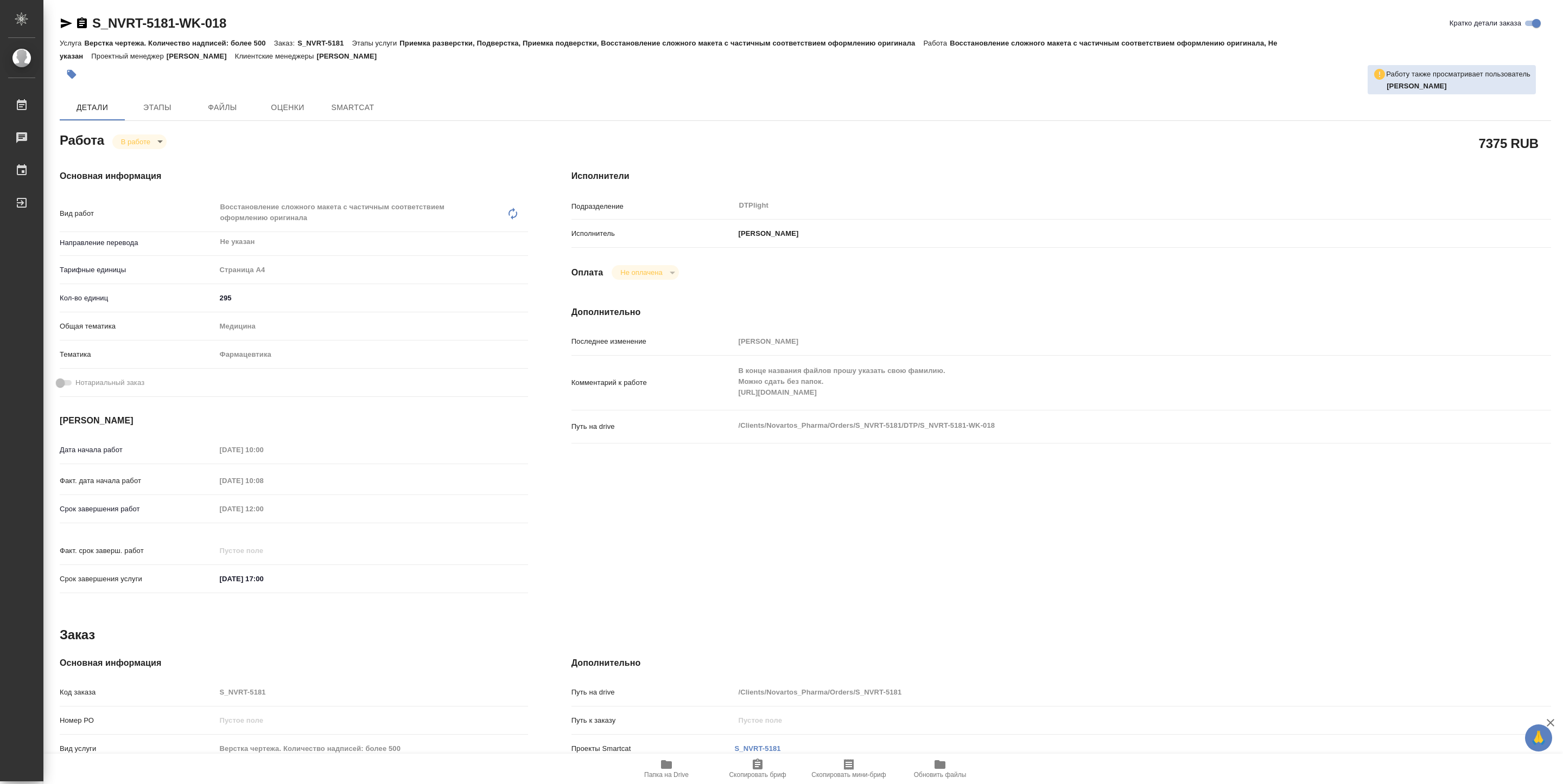
type textarea "x"
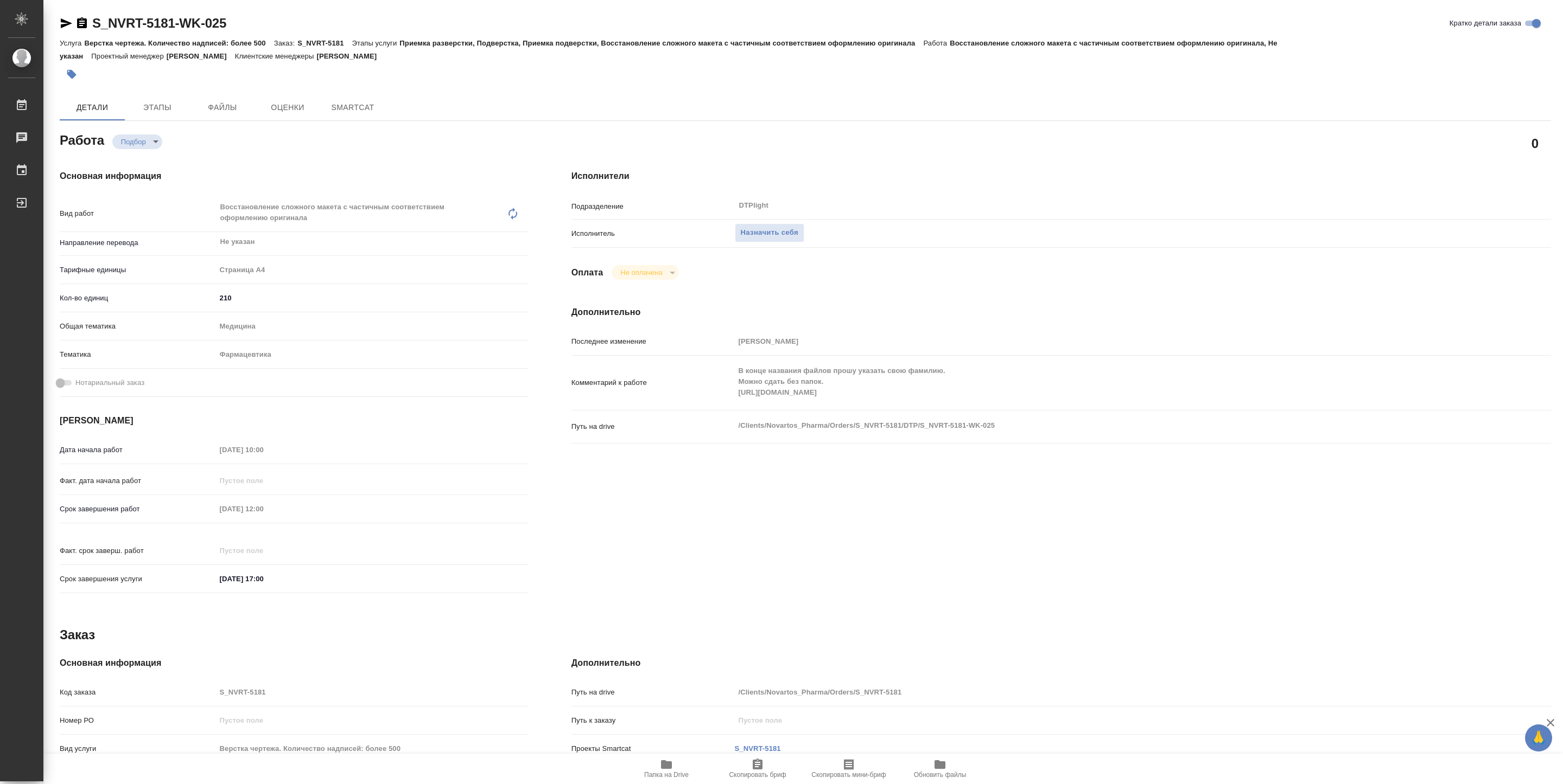
type textarea "x"
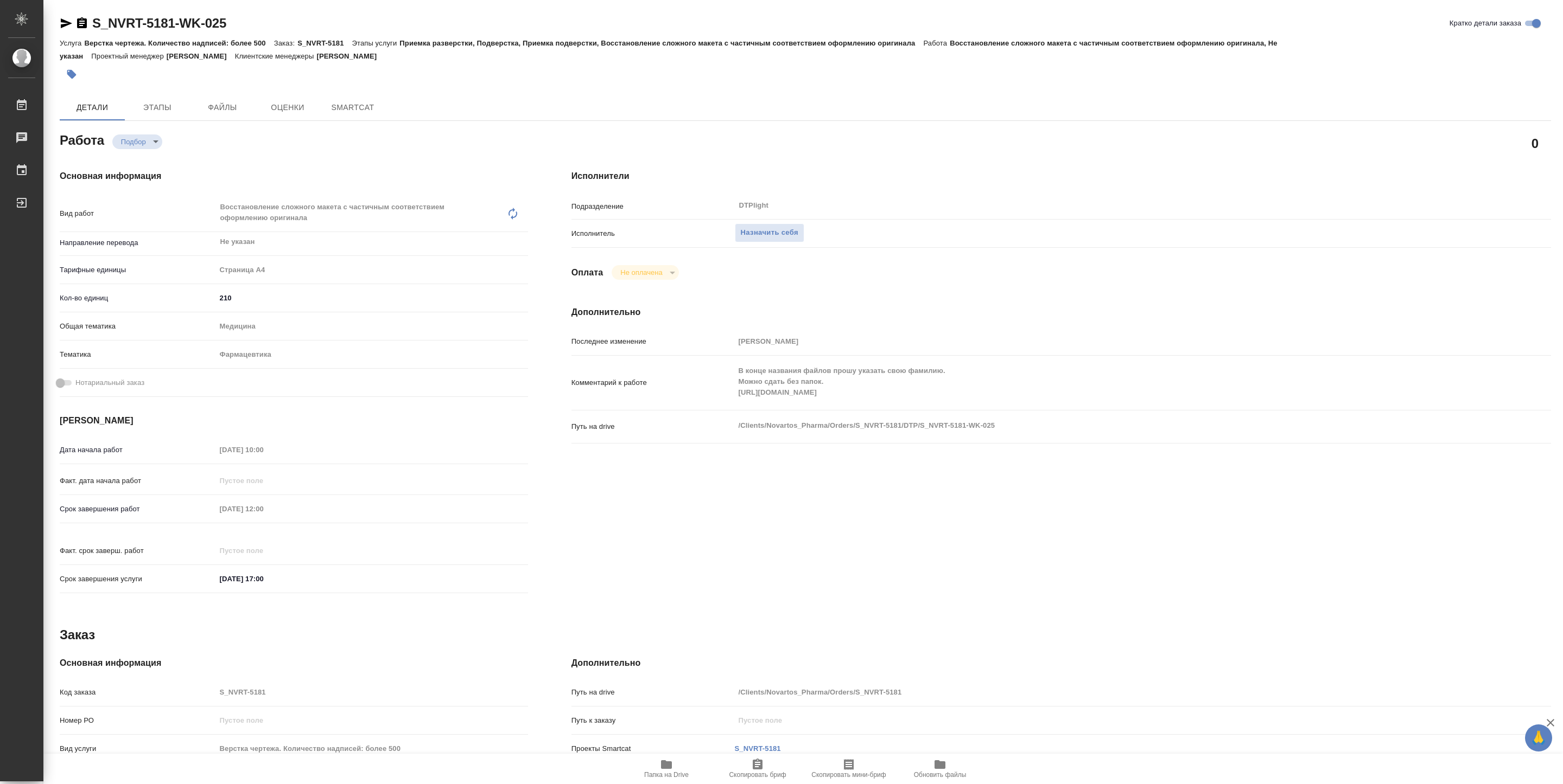
type textarea "x"
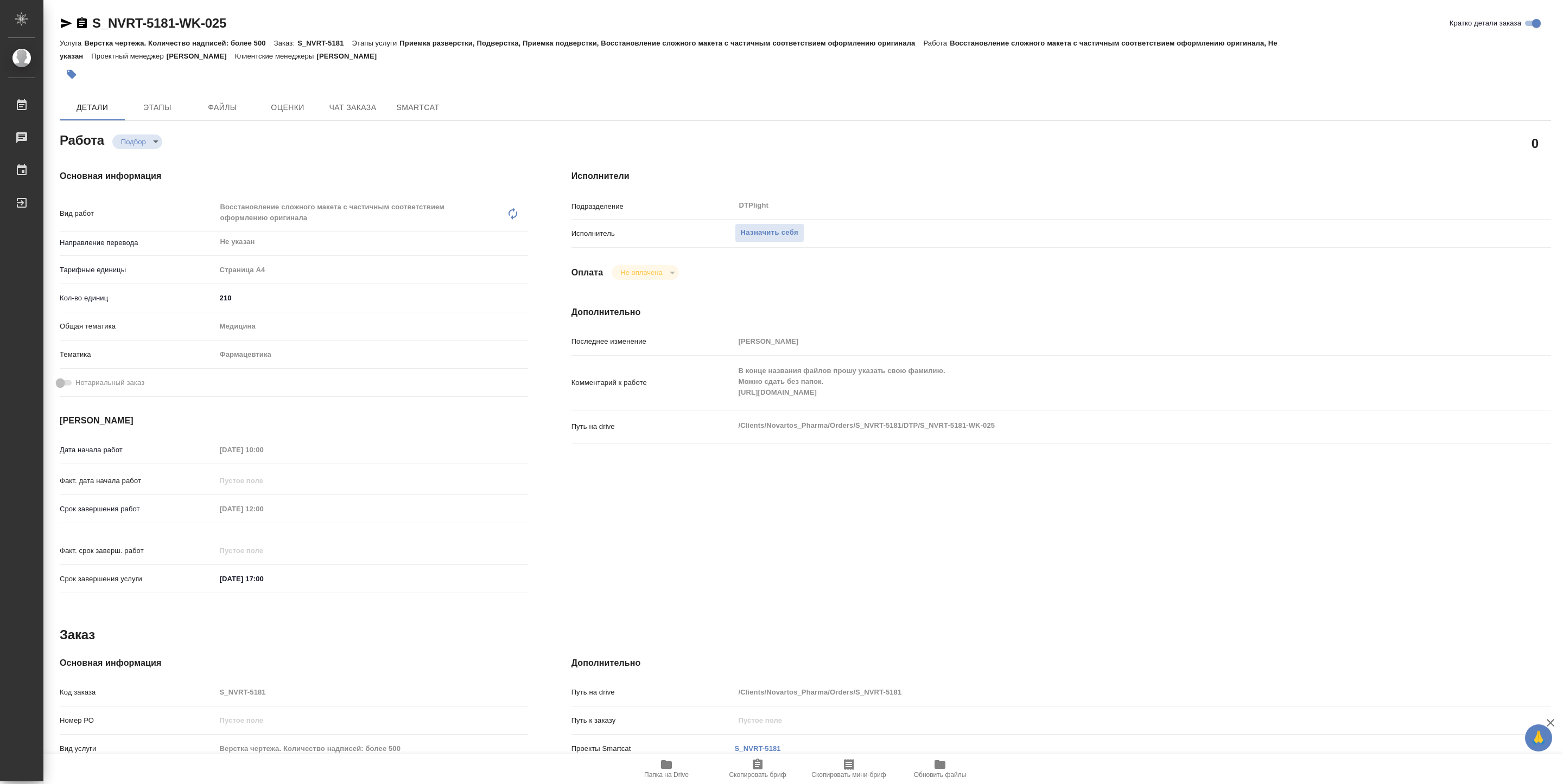
type textarea "x"
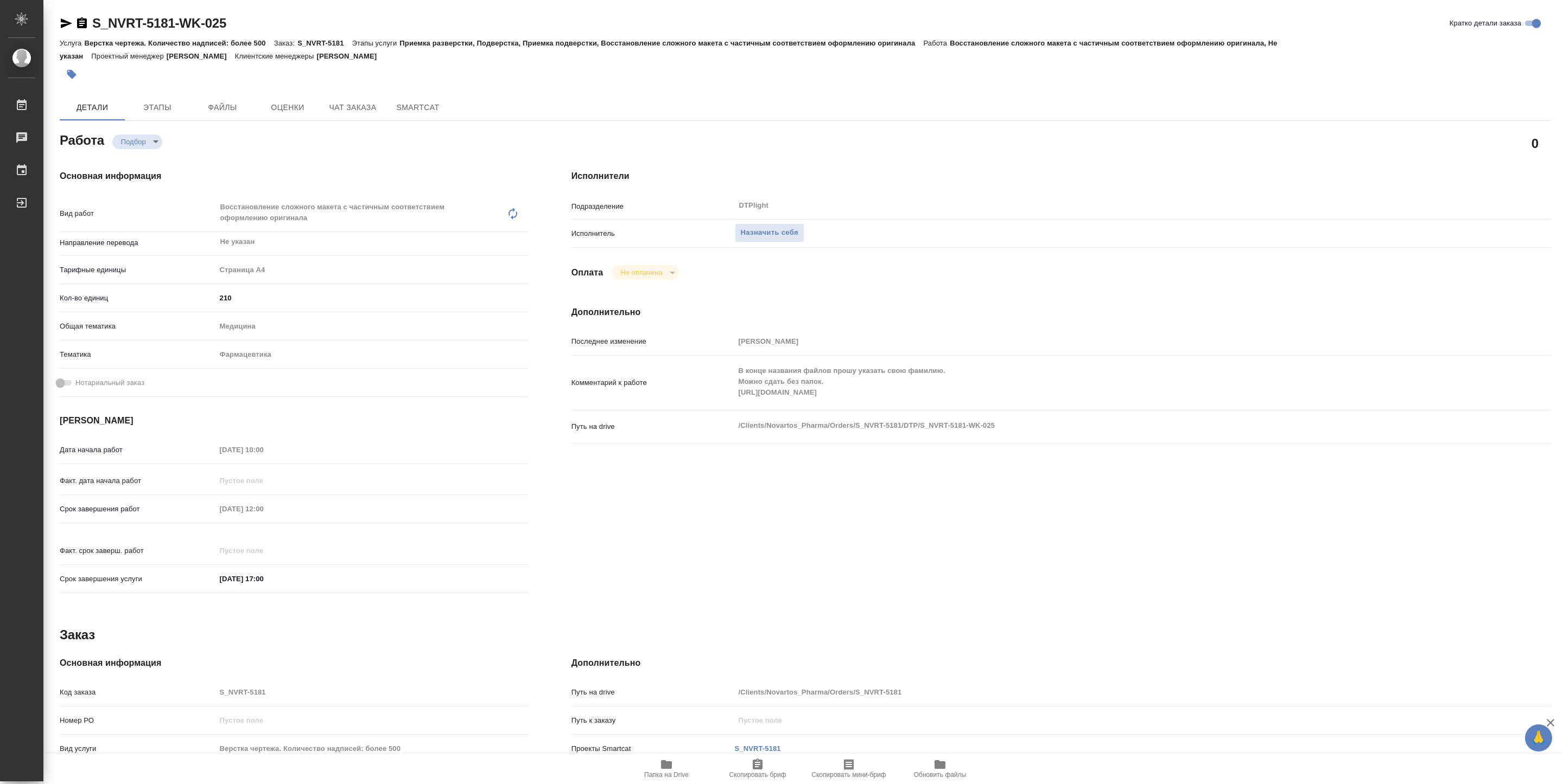
type textarea "x"
click at [678, 765] on span "Папка на Drive" at bounding box center [666, 768] width 78 height 20
click at [758, 234] on span "Назначить себя" at bounding box center [769, 233] width 58 height 12
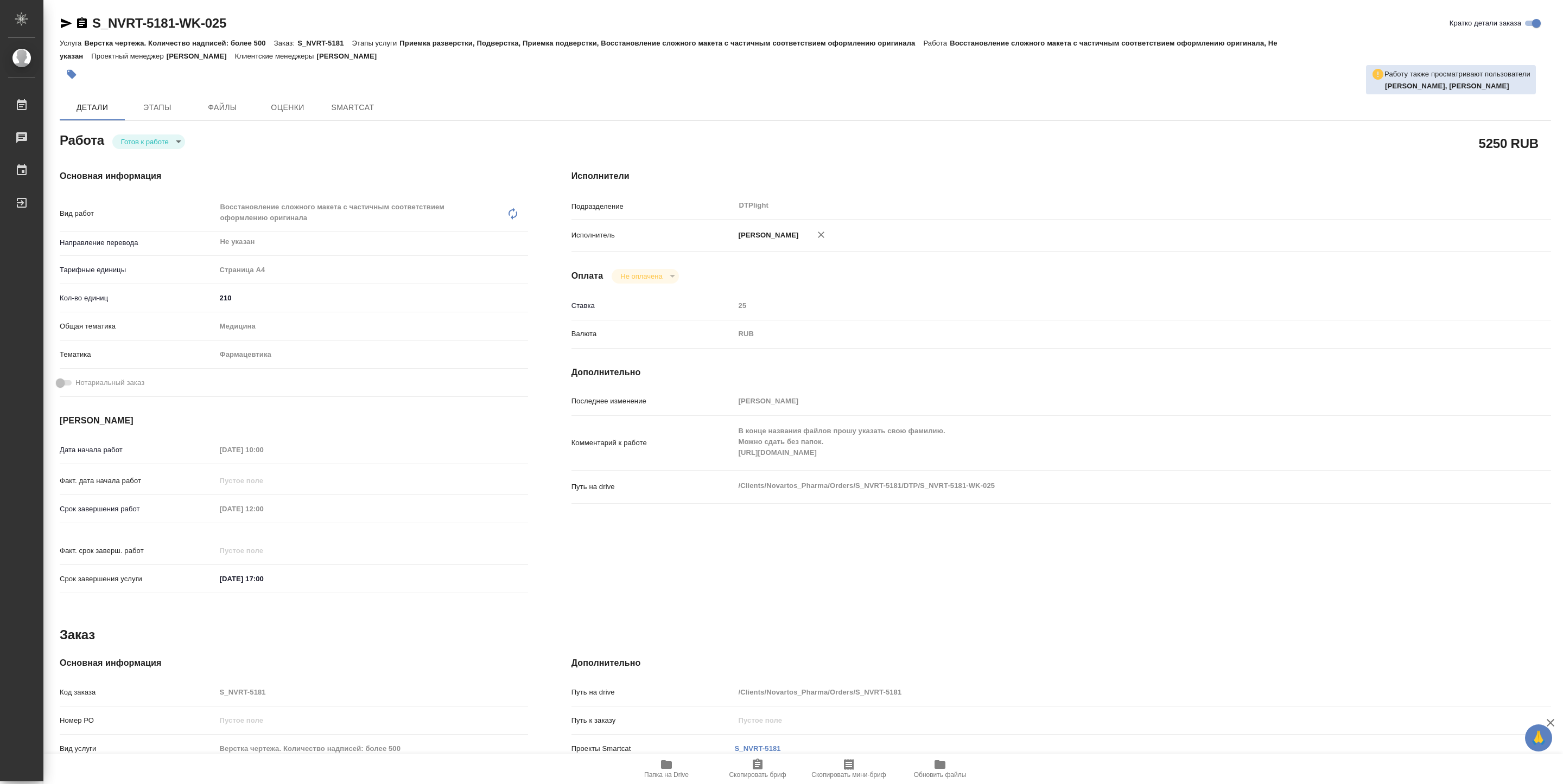
type textarea "x"
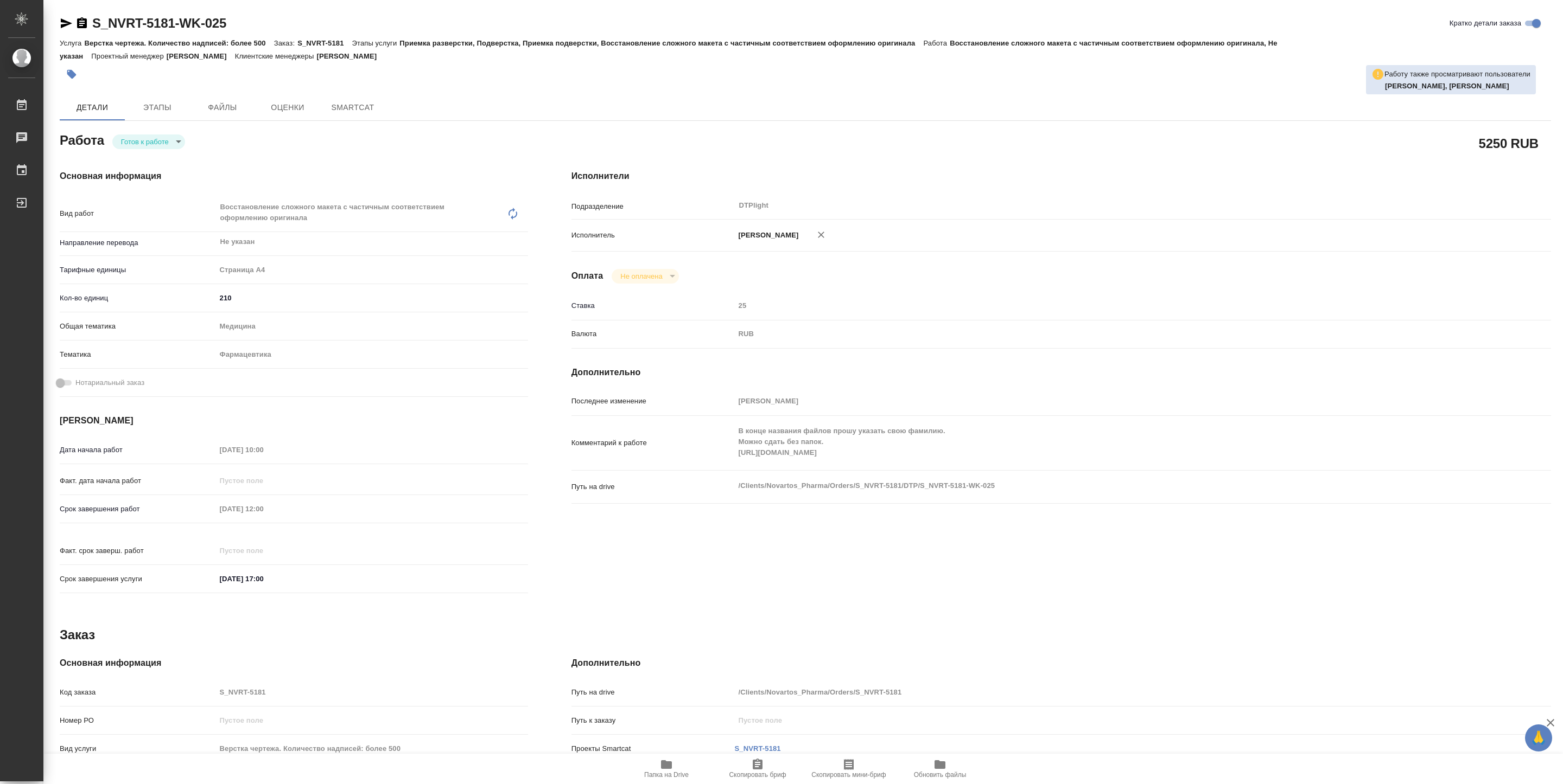
type textarea "x"
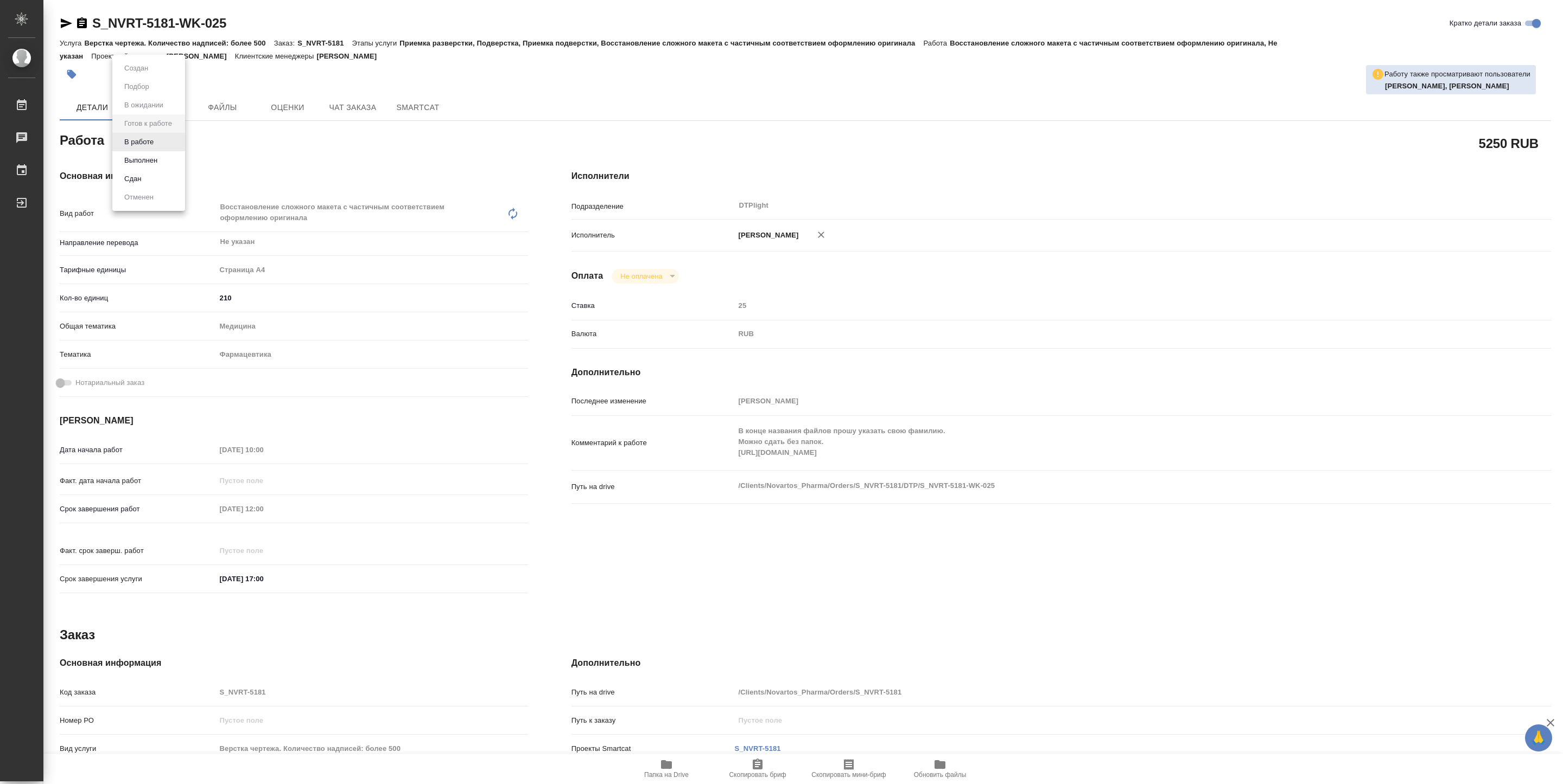
click at [134, 138] on body "🙏 .cls-1 fill:#fff; AWATERA [PERSON_NAME] Чаты График Выйти S_NVRT-5181-WK-025 …" at bounding box center [781, 392] width 1563 height 784
click at [134, 140] on button "В работе" at bounding box center [139, 142] width 36 height 12
type textarea "x"
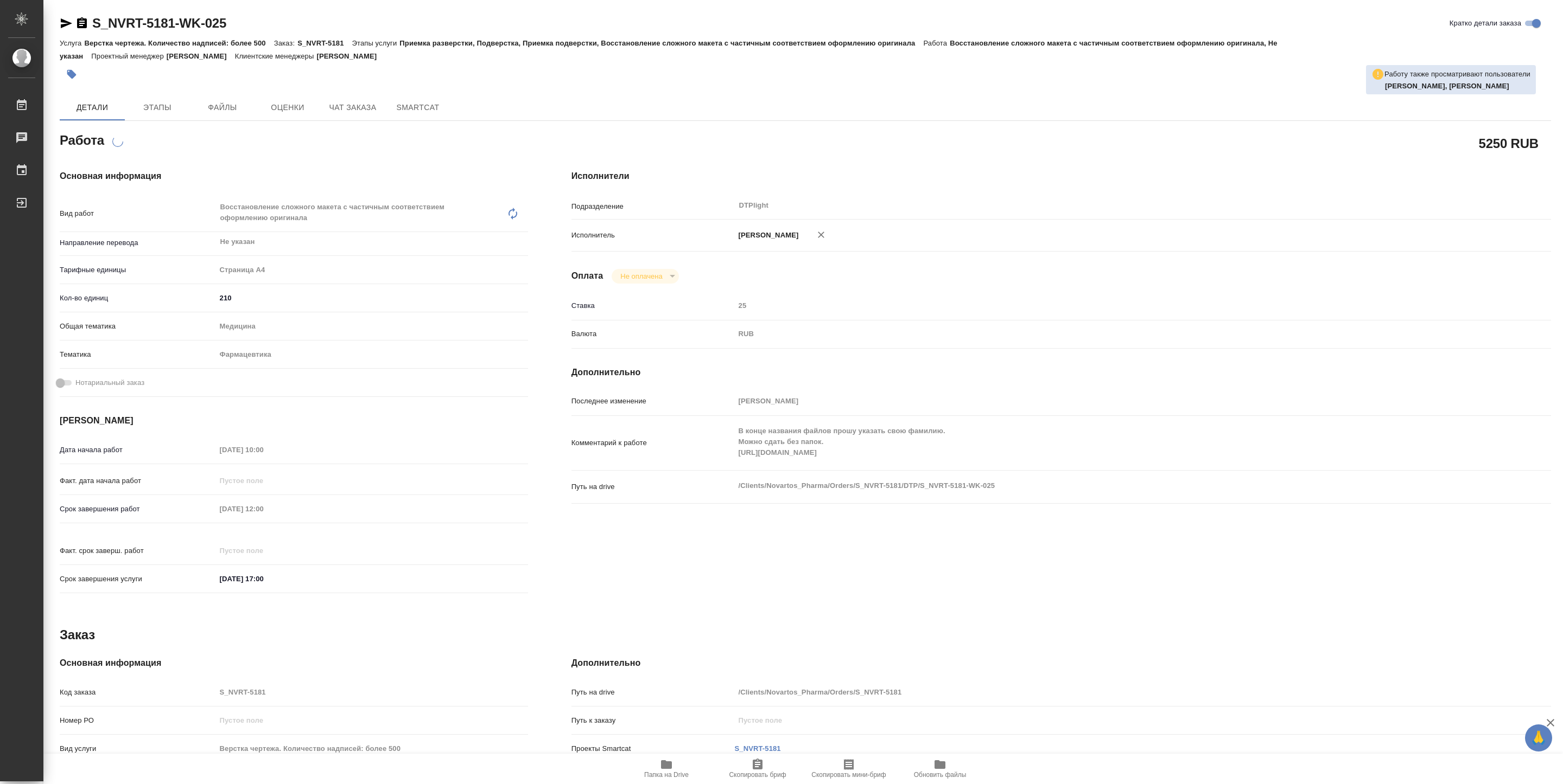
type textarea "x"
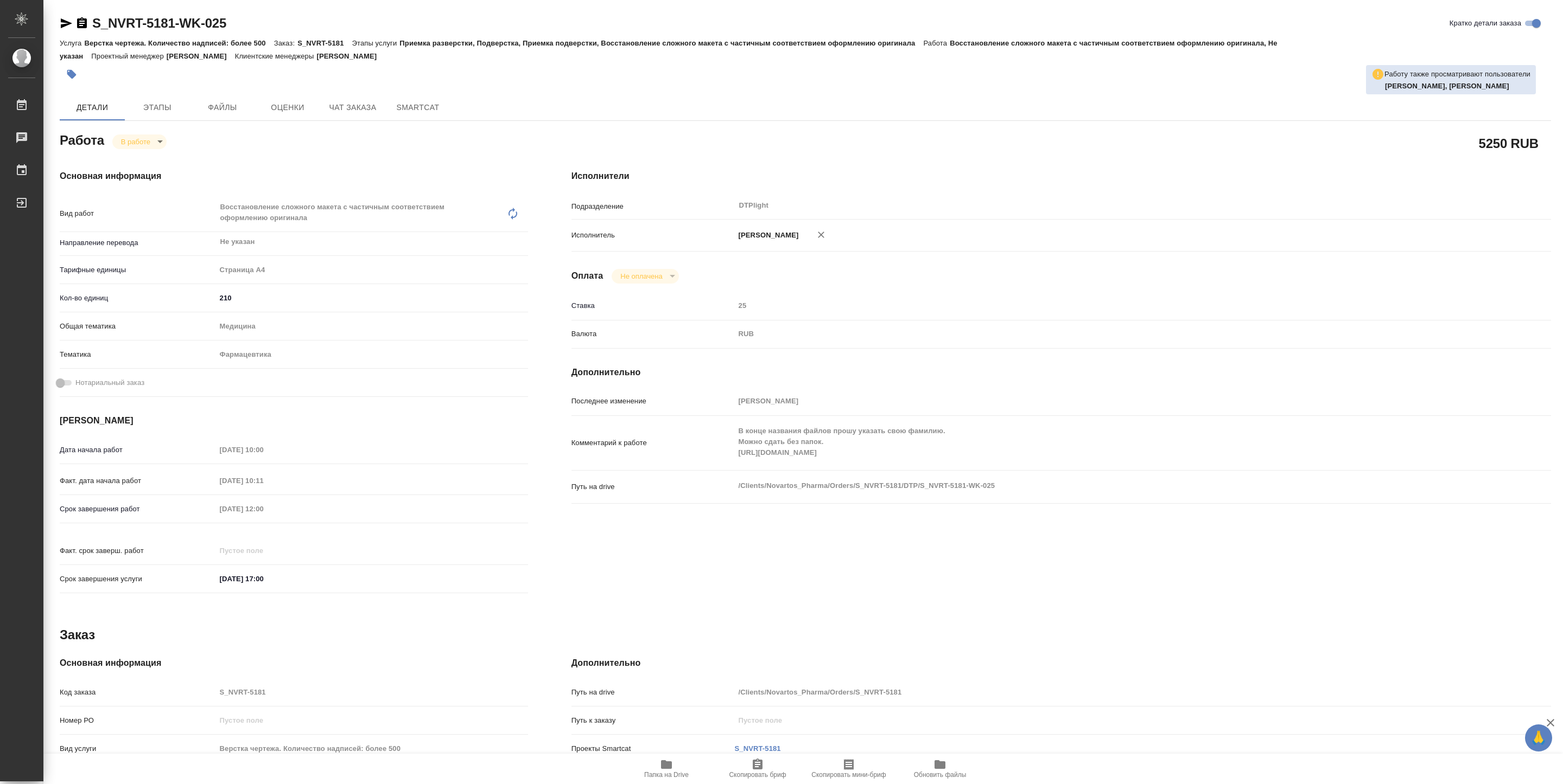
type textarea "x"
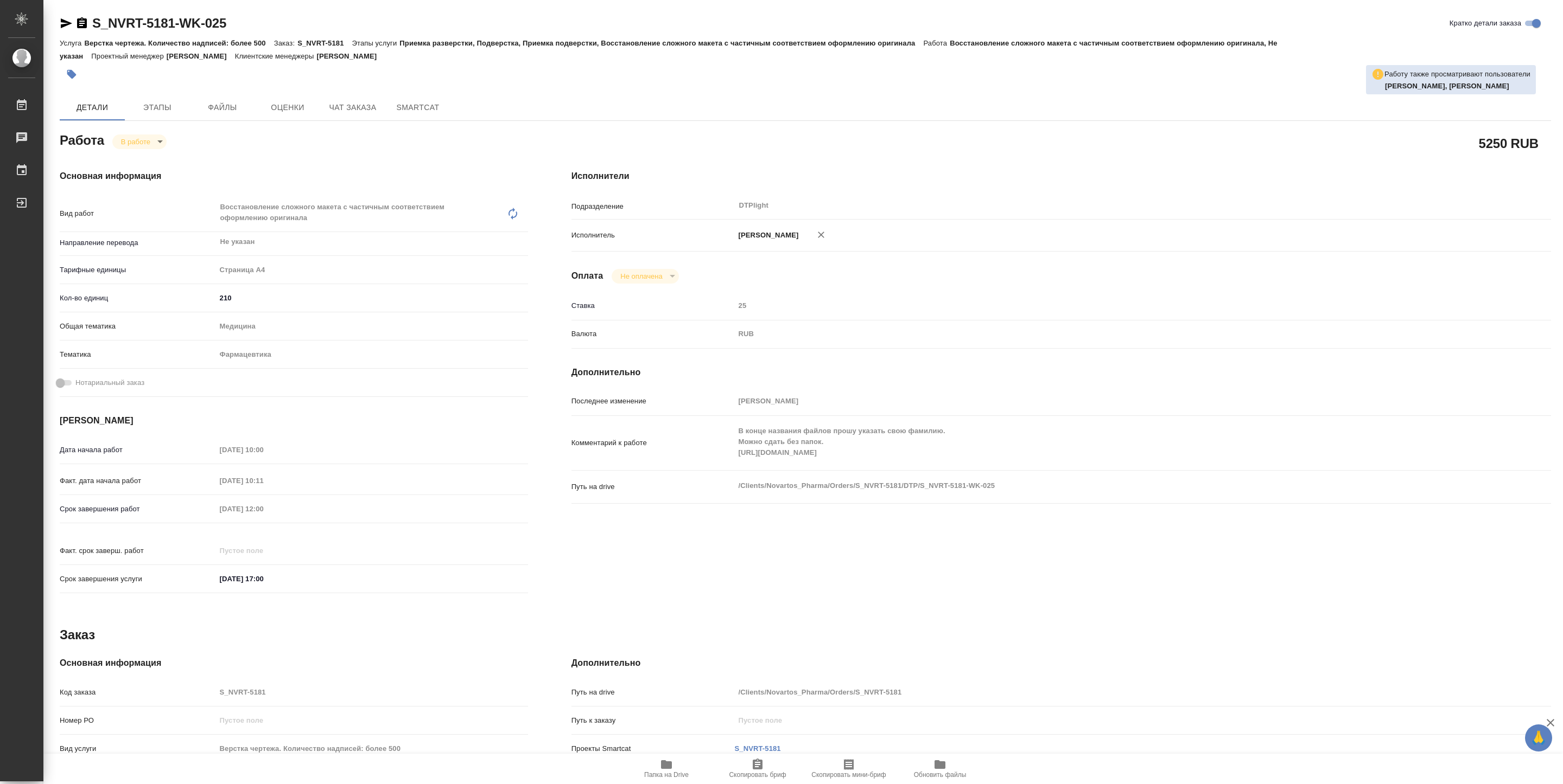
type textarea "x"
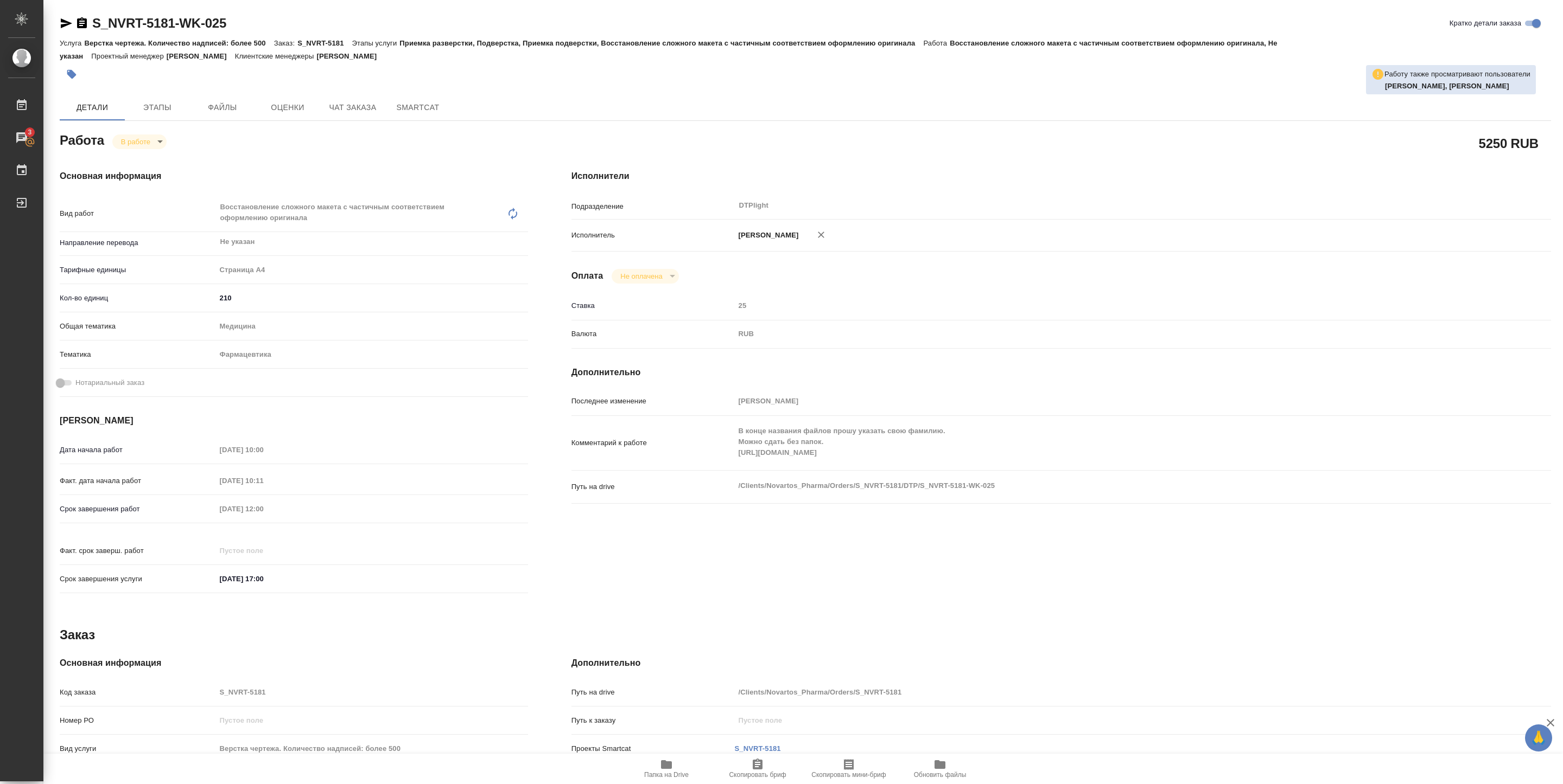
type textarea "x"
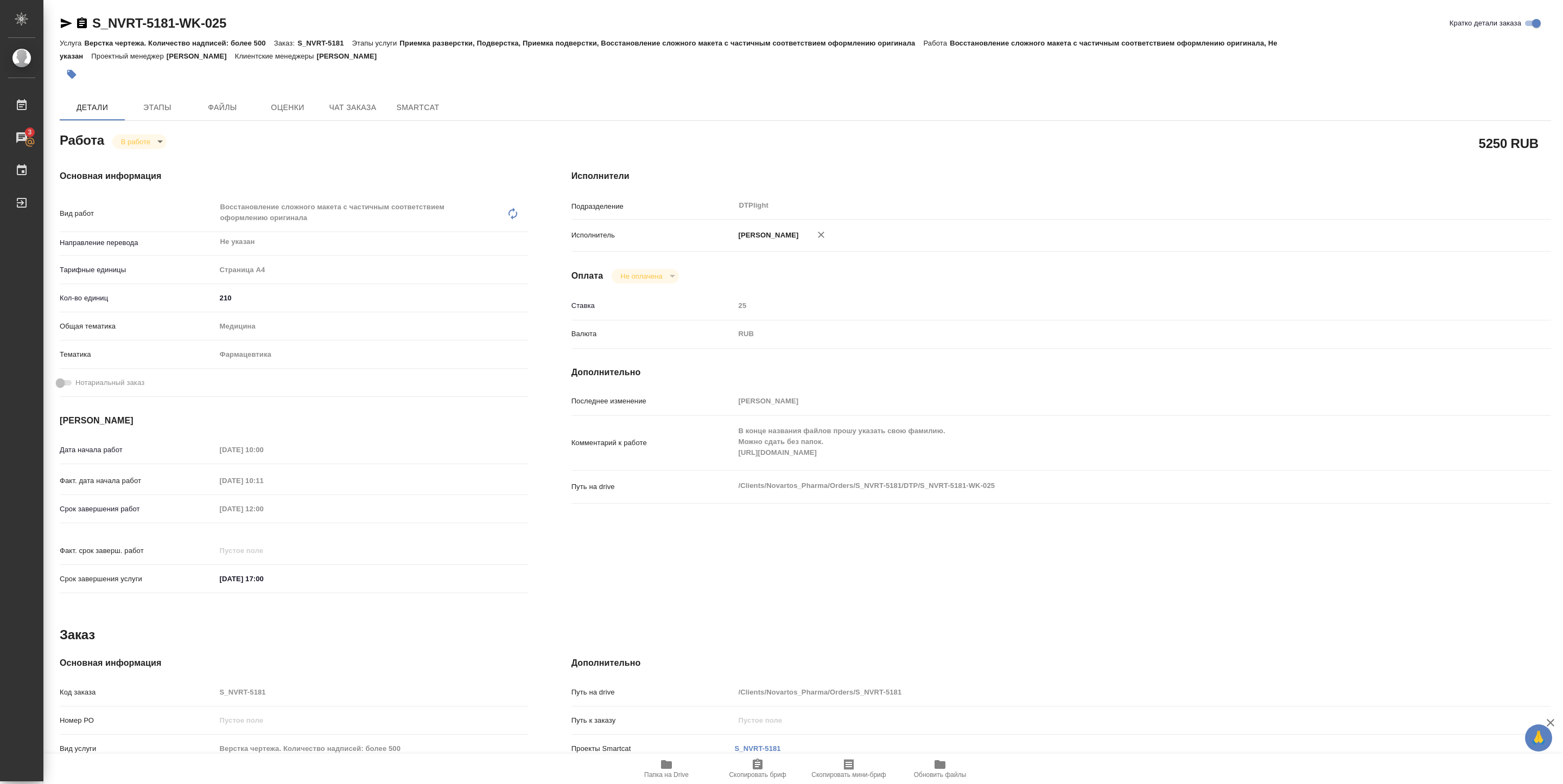
type textarea "x"
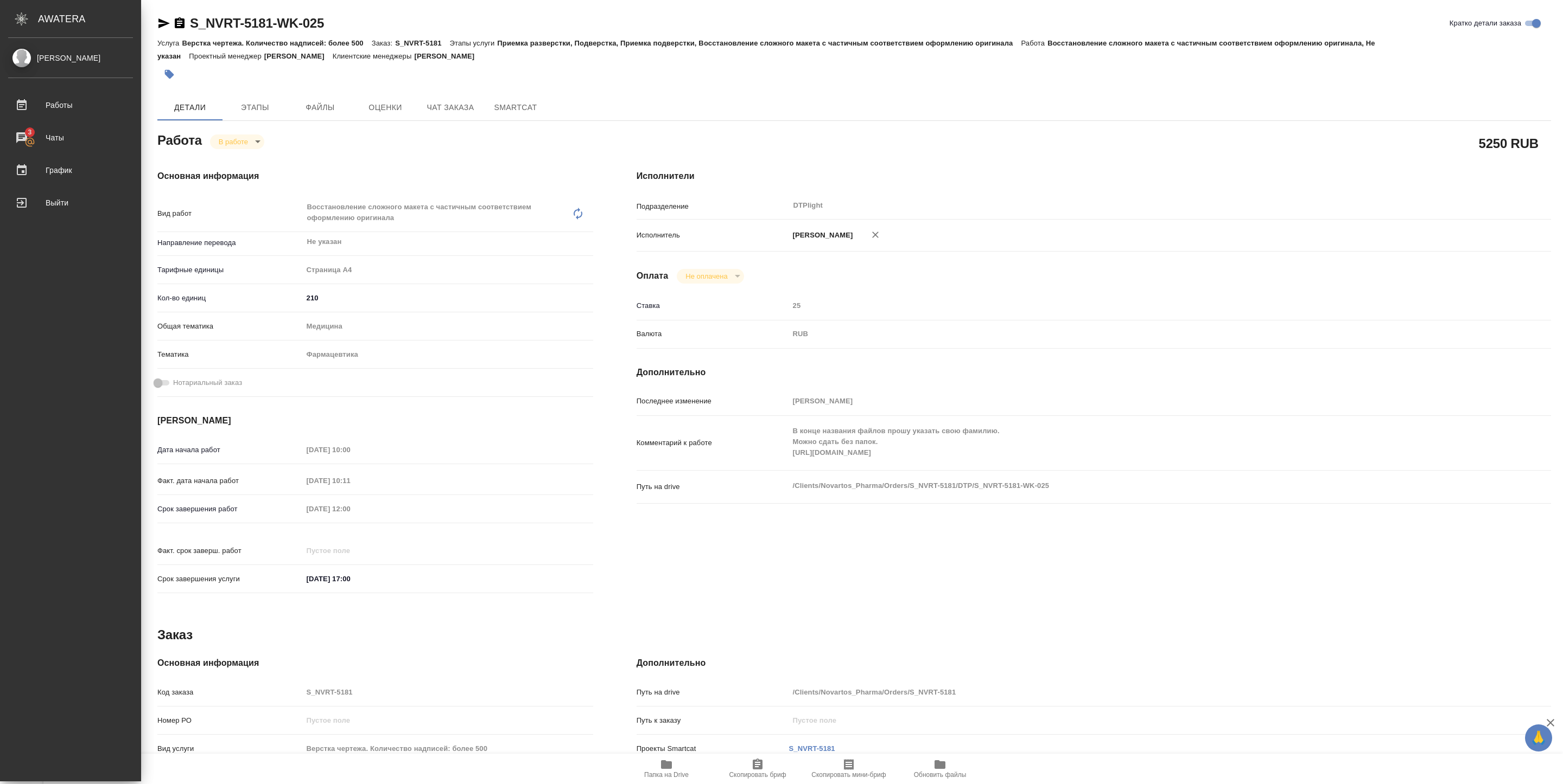
type textarea "x"
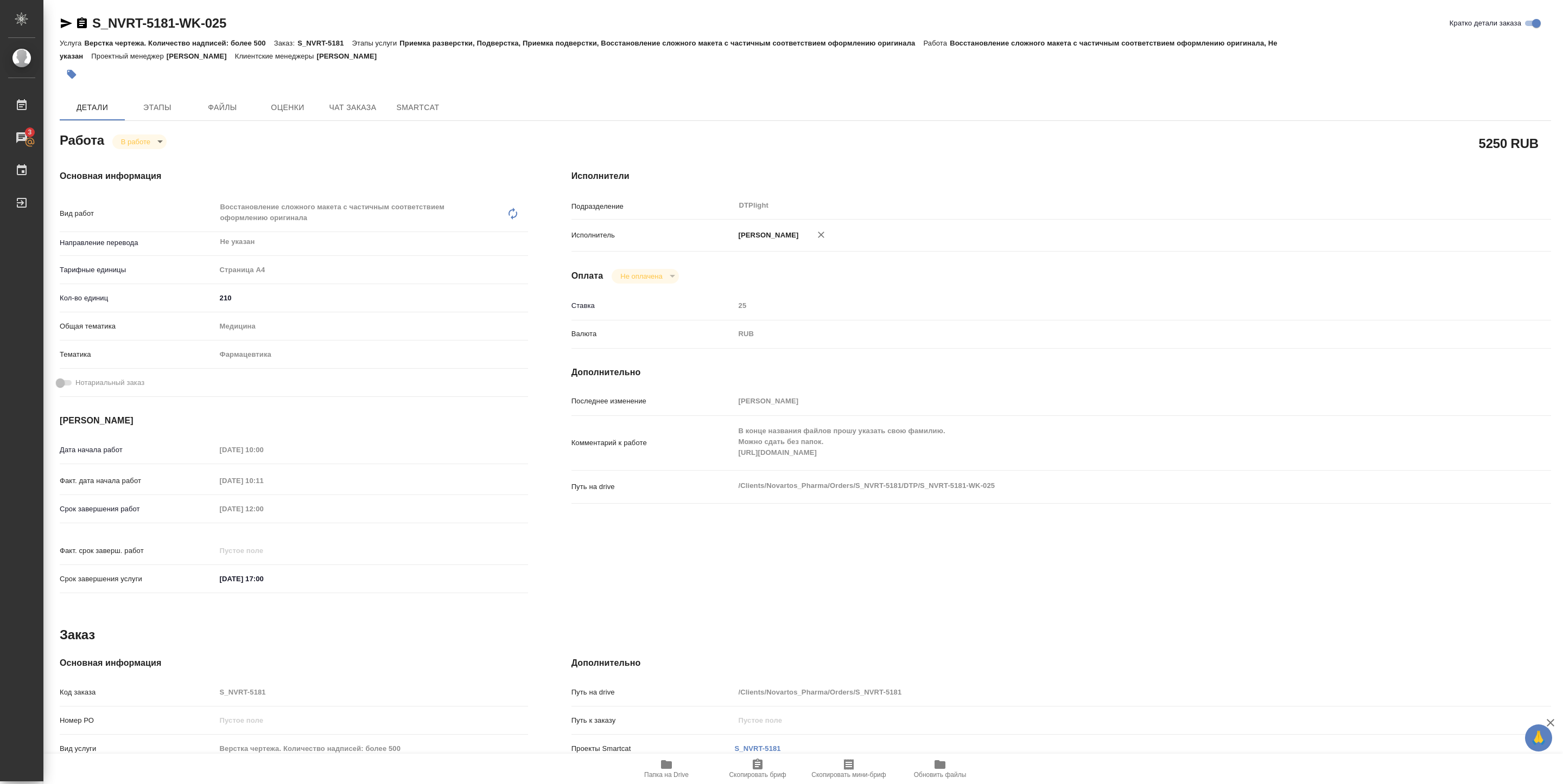
click at [660, 768] on icon "button" at bounding box center [666, 765] width 13 height 13
click at [672, 756] on button "Папка на Drive" at bounding box center [666, 769] width 91 height 30
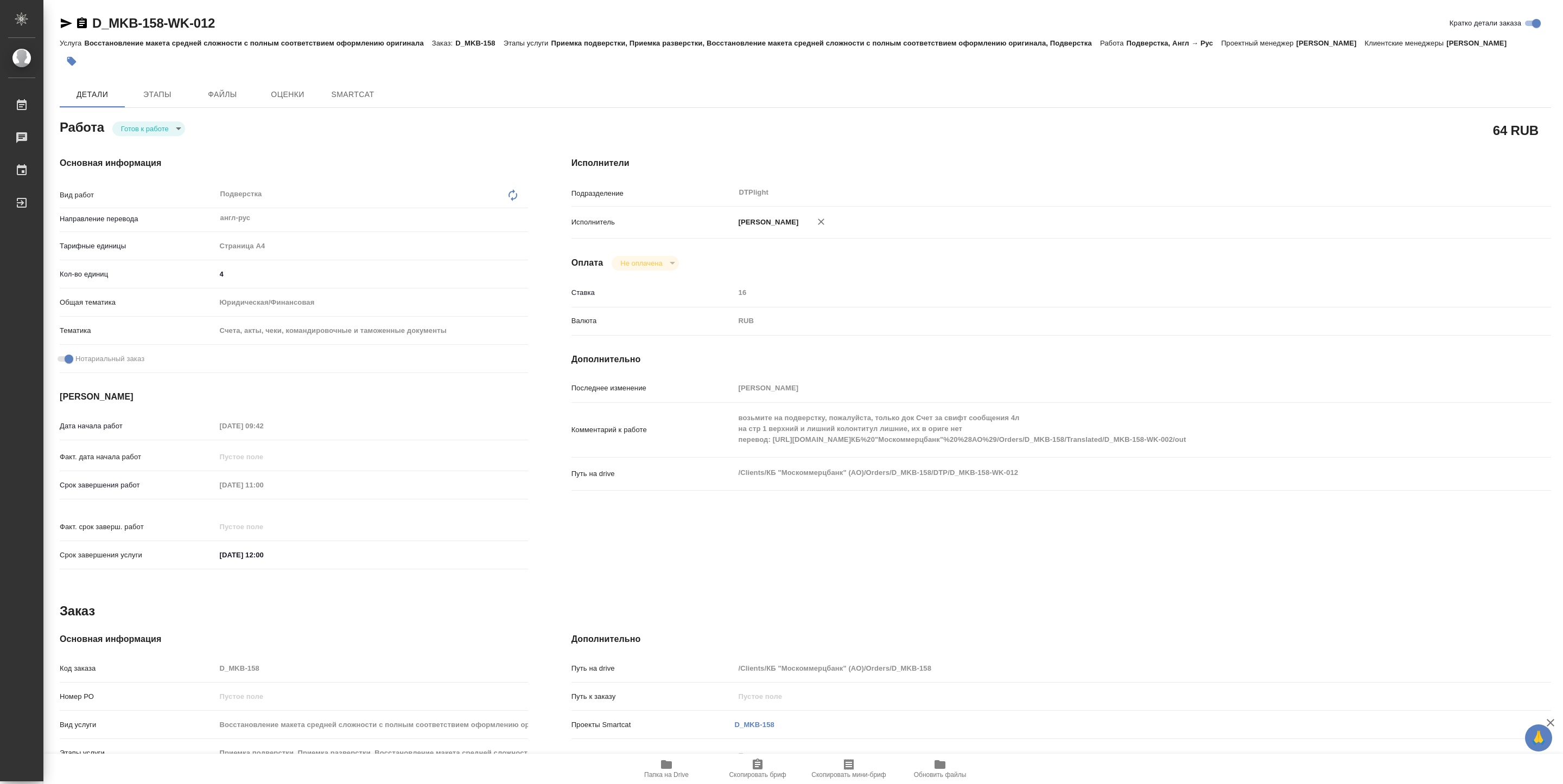
type textarea "x"
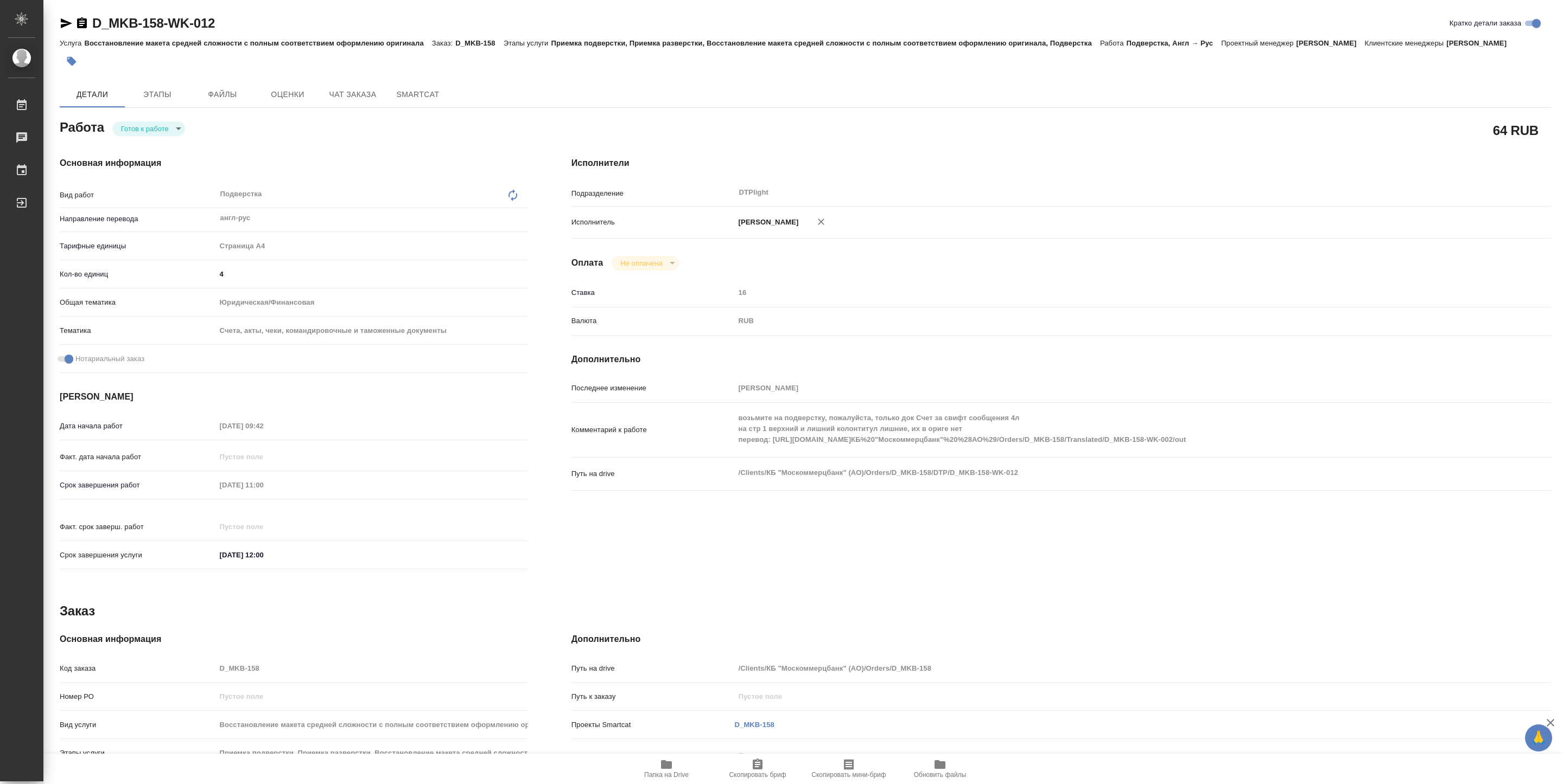
type textarea "x"
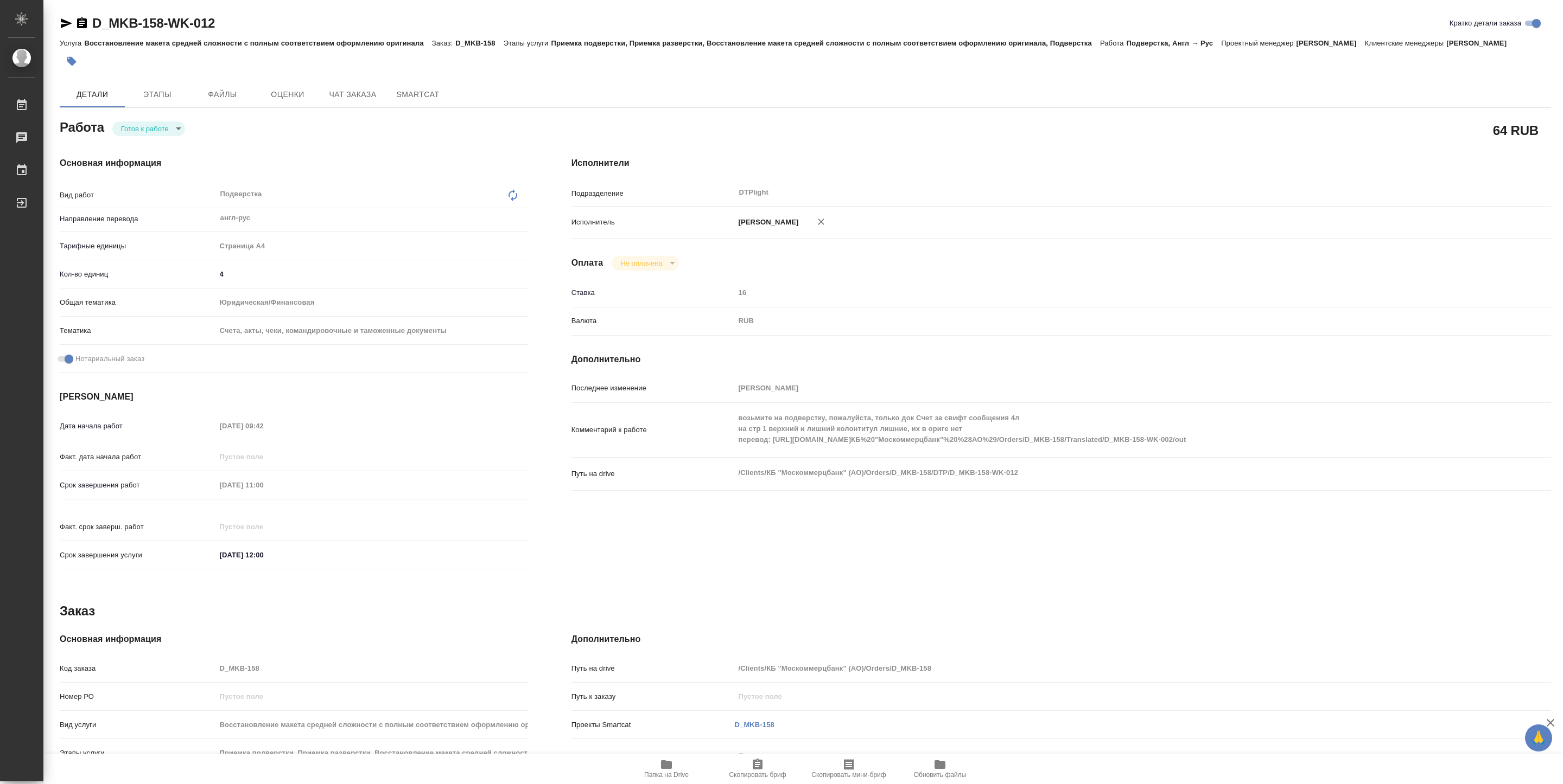
type textarea "x"
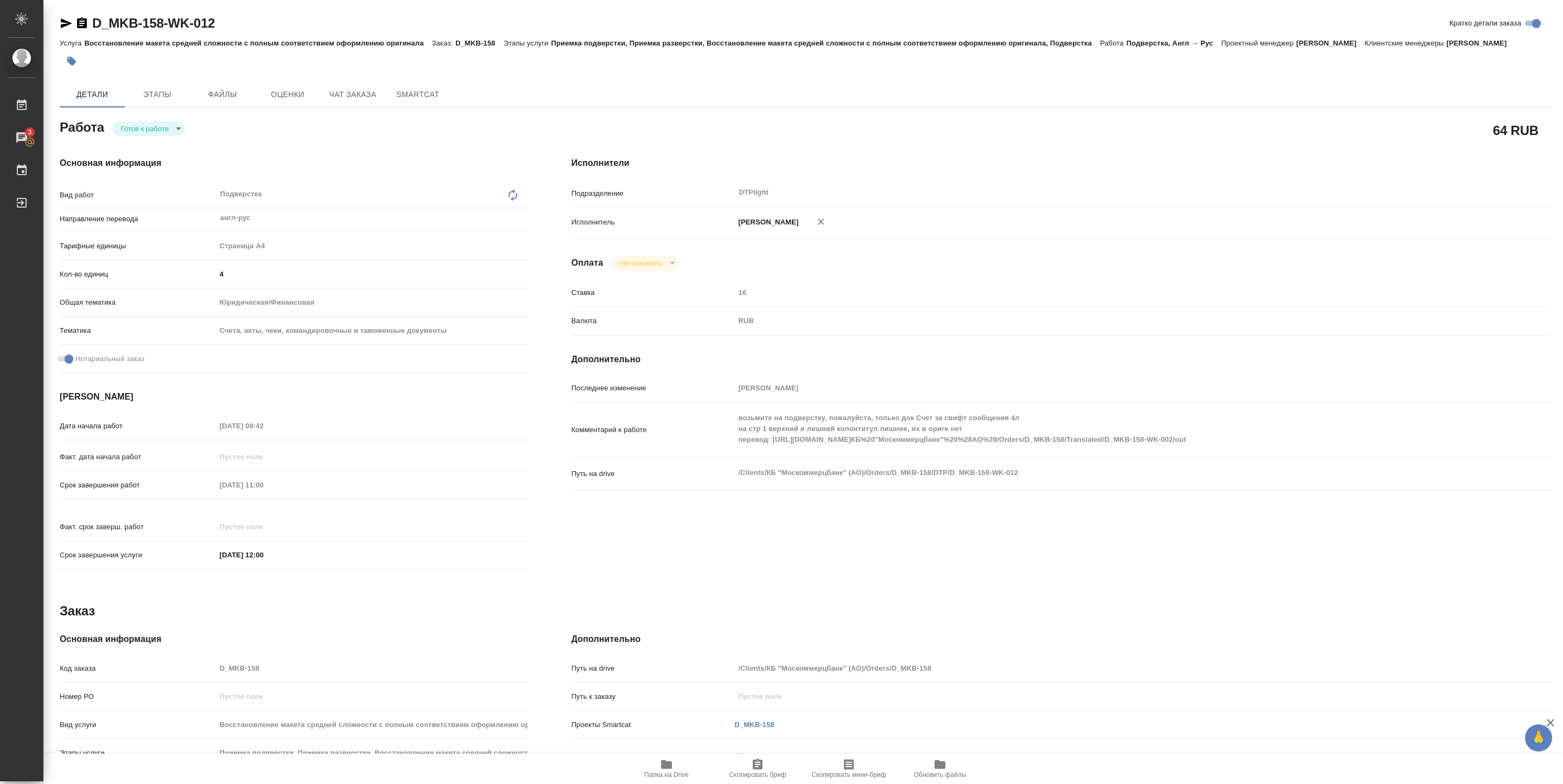
click at [139, 128] on body "🙏 .cls-1 fill:#fff; AWATERA Pankina Anna Работы 3 Чаты График Выйти D_MKB-158-W…" at bounding box center [781, 392] width 1563 height 784
click at [138, 127] on button "В работе" at bounding box center [139, 128] width 36 height 12
type textarea "x"
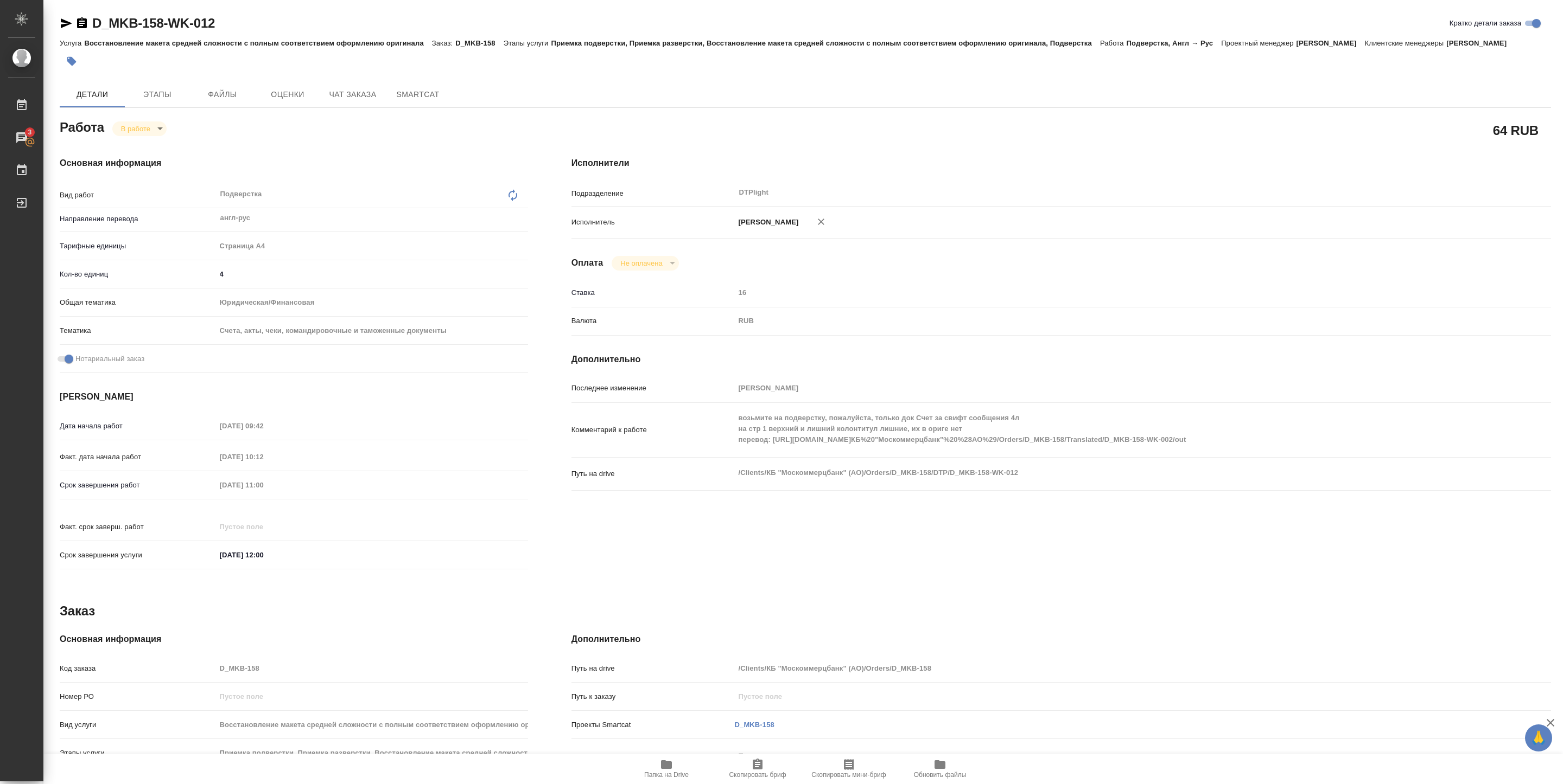
type textarea "x"
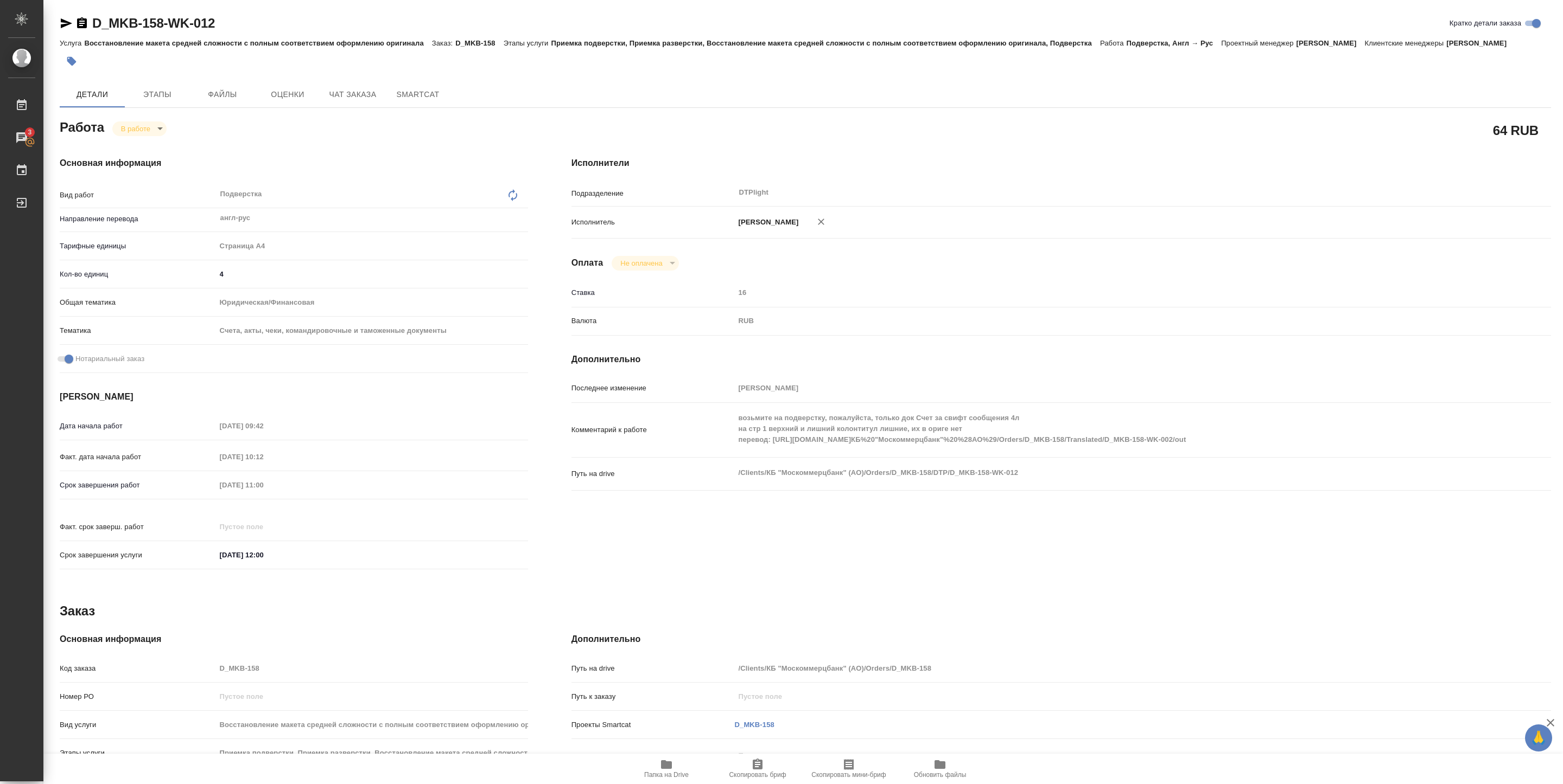
type textarea "x"
click at [666, 772] on span "Папка на Drive" at bounding box center [666, 775] width 45 height 8
click at [653, 765] on span "Папка на Drive" at bounding box center [666, 768] width 78 height 20
click at [142, 122] on body "🙏 .cls-1 fill:#fff; AWATERA Pankina Anna Работы 3 Чаты График Выйти D_MKB-158-W…" at bounding box center [781, 392] width 1563 height 784
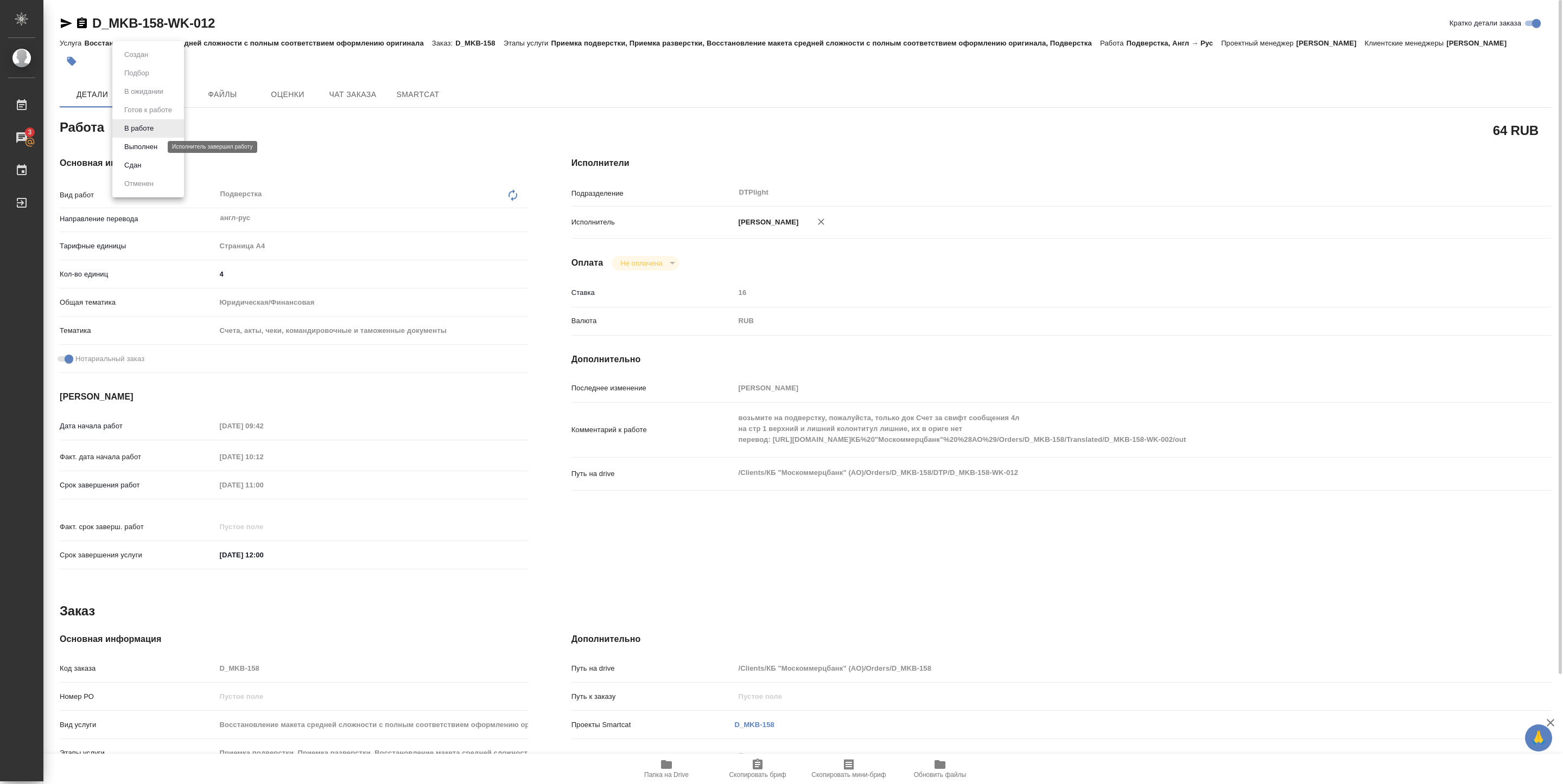
click at [148, 145] on button "Выполнен" at bounding box center [141, 147] width 39 height 12
type textarea "x"
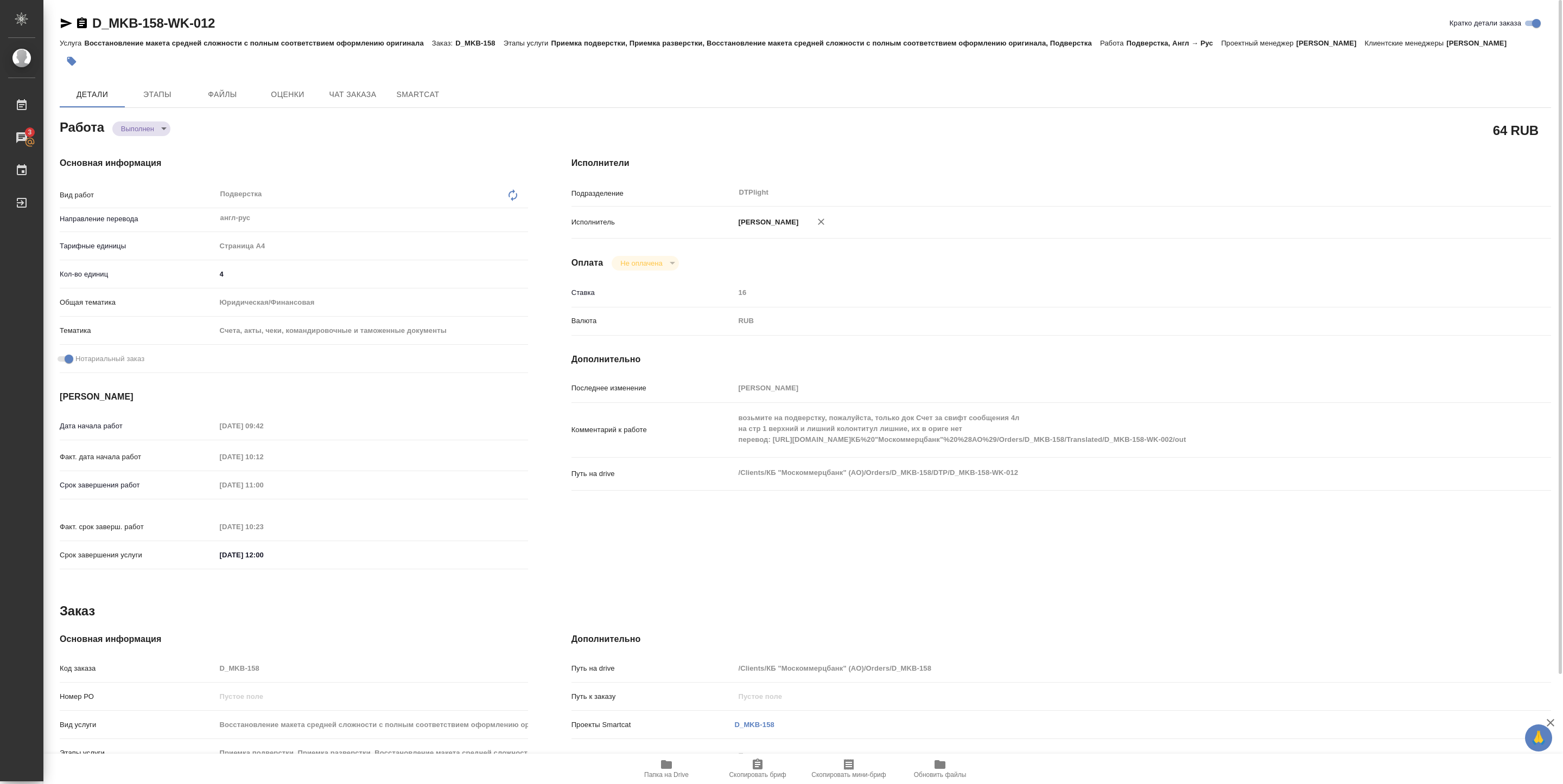
type textarea "x"
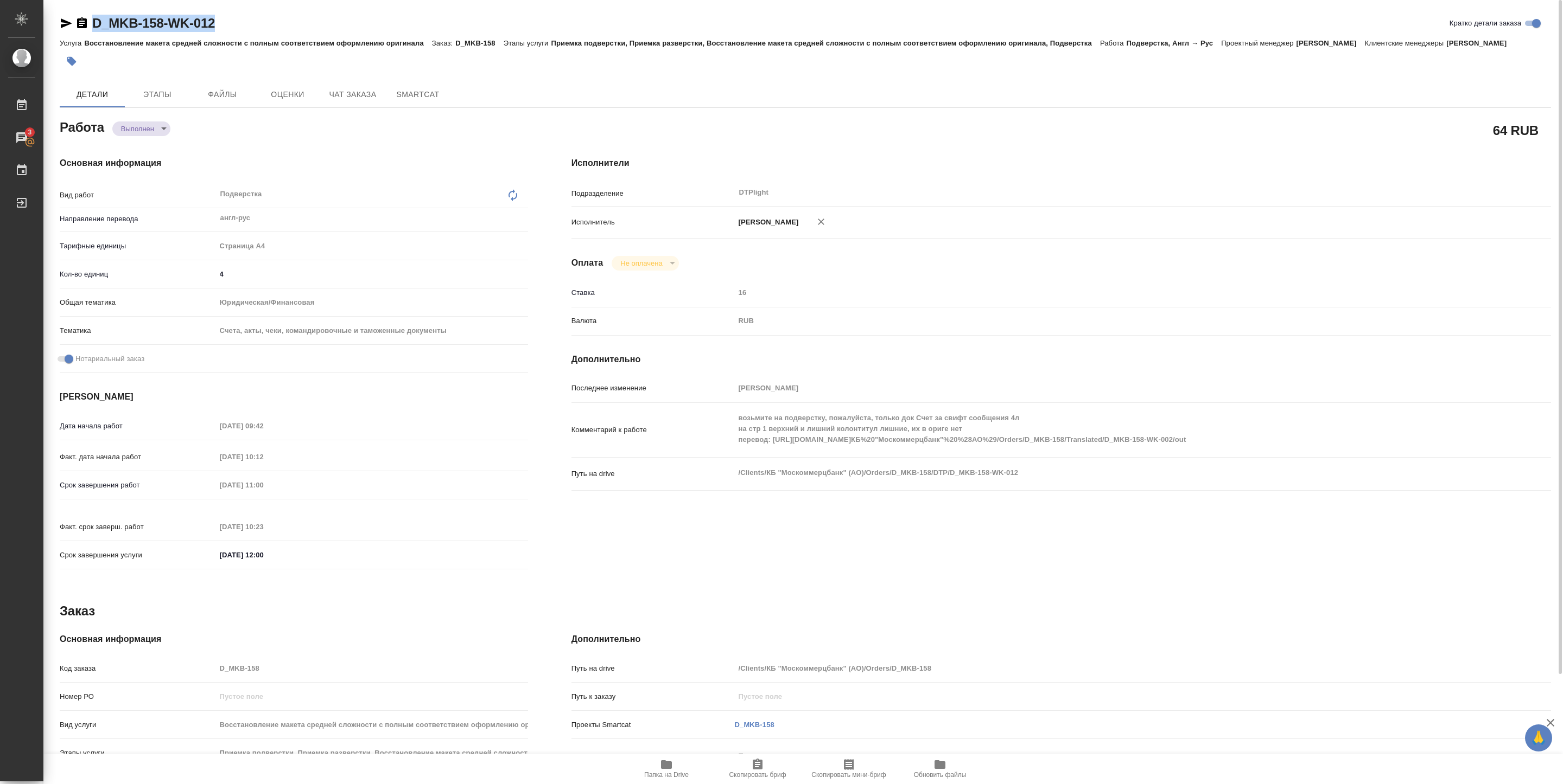
type textarea "x"
drag, startPoint x: 92, startPoint y: 33, endPoint x: 216, endPoint y: 24, distance: 124.3
click at [216, 24] on div "D_MKB-158-WK-012 Кратко детали заказа" at bounding box center [805, 25] width 1492 height 22
copy link "D_MKB-158-WK-012"
drag, startPoint x: 219, startPoint y: 135, endPoint x: 212, endPoint y: 136, distance: 7.1
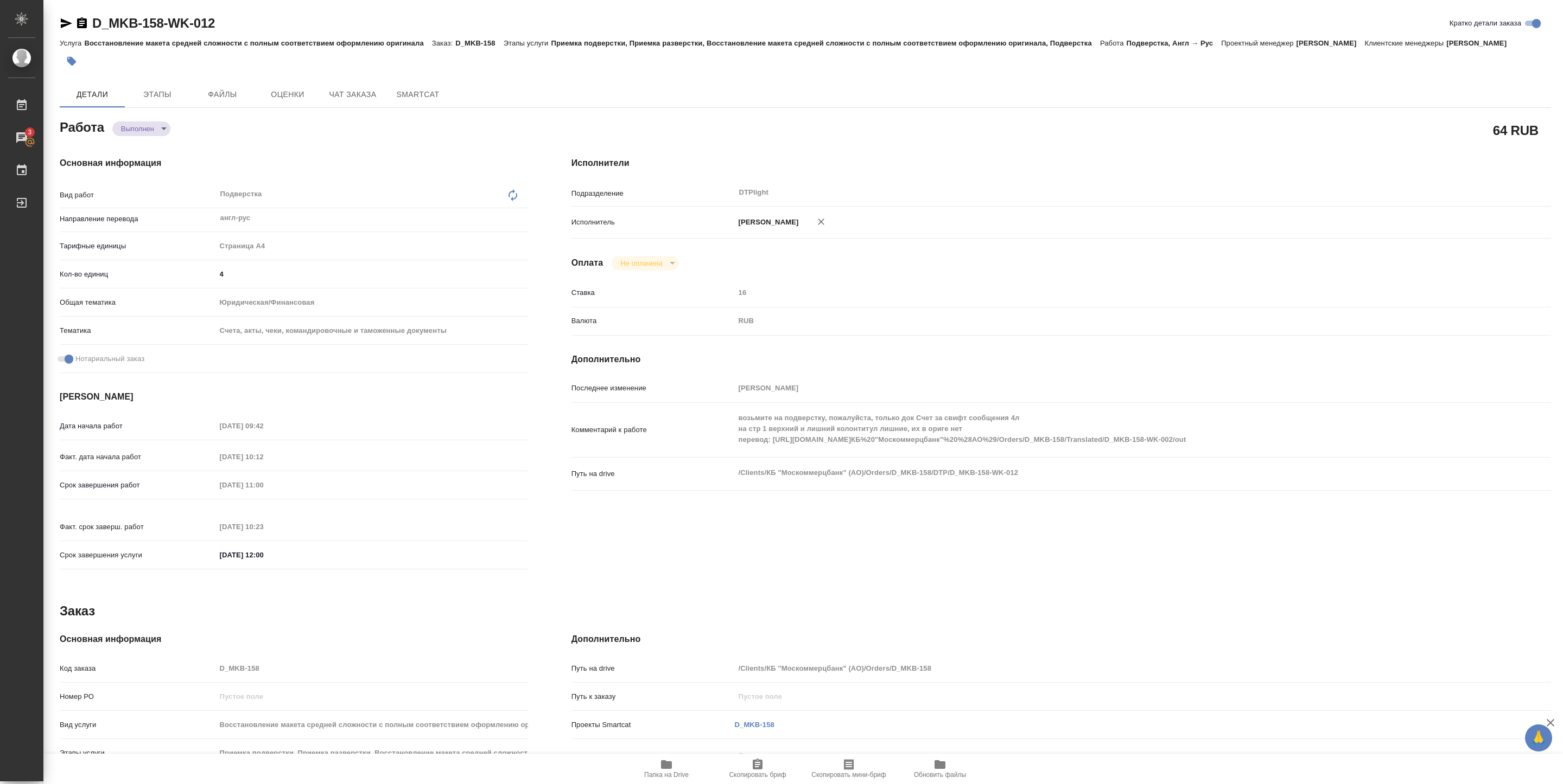
click at [218, 135] on div "Основная информация Вид работ Подверстка x ​ Направление перевода англ-рус ​ Та…" at bounding box center [294, 366] width 512 height 463
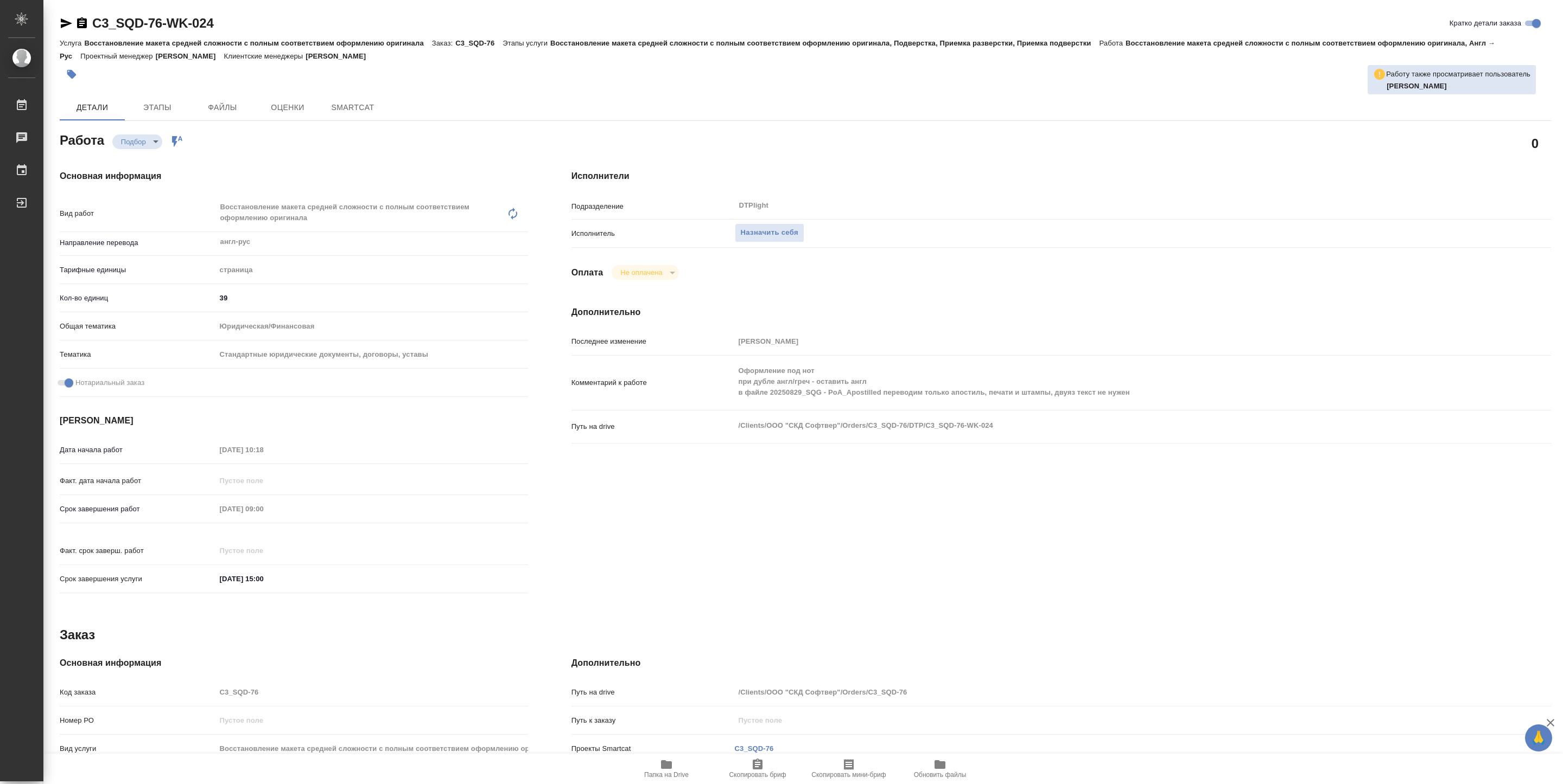
type textarea "x"
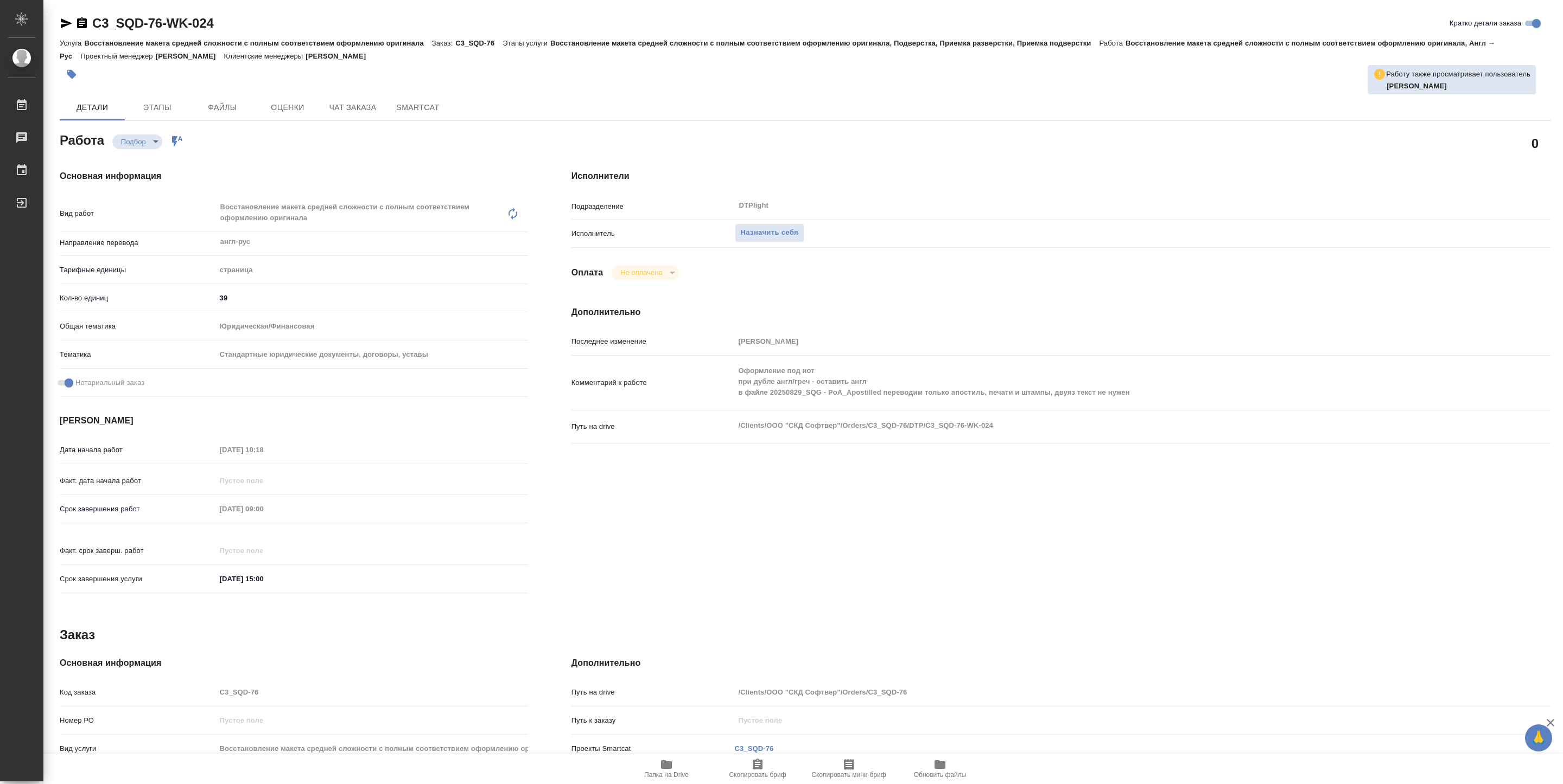
type textarea "x"
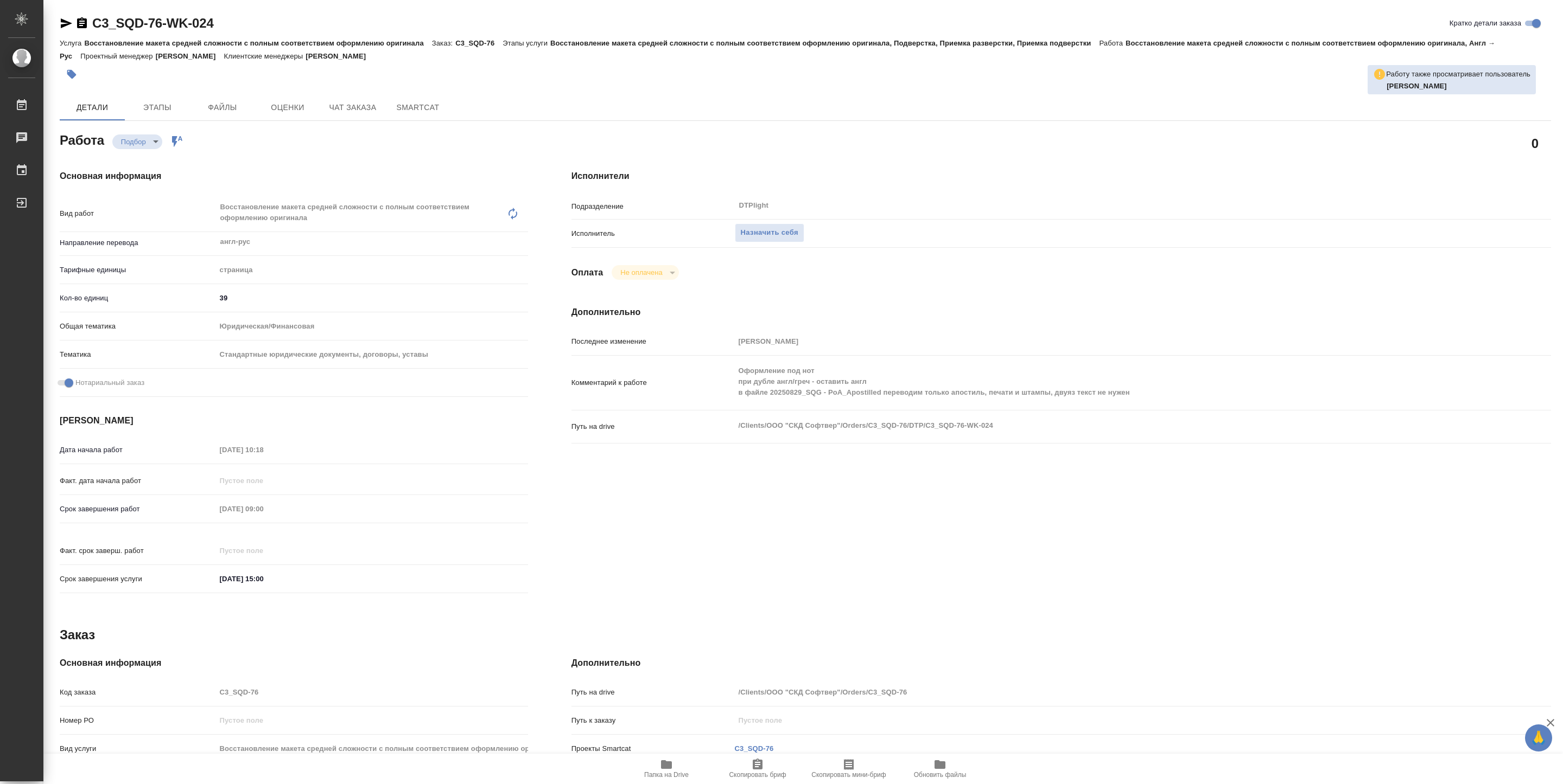
type textarea "x"
